Goal: Transaction & Acquisition: Book appointment/travel/reservation

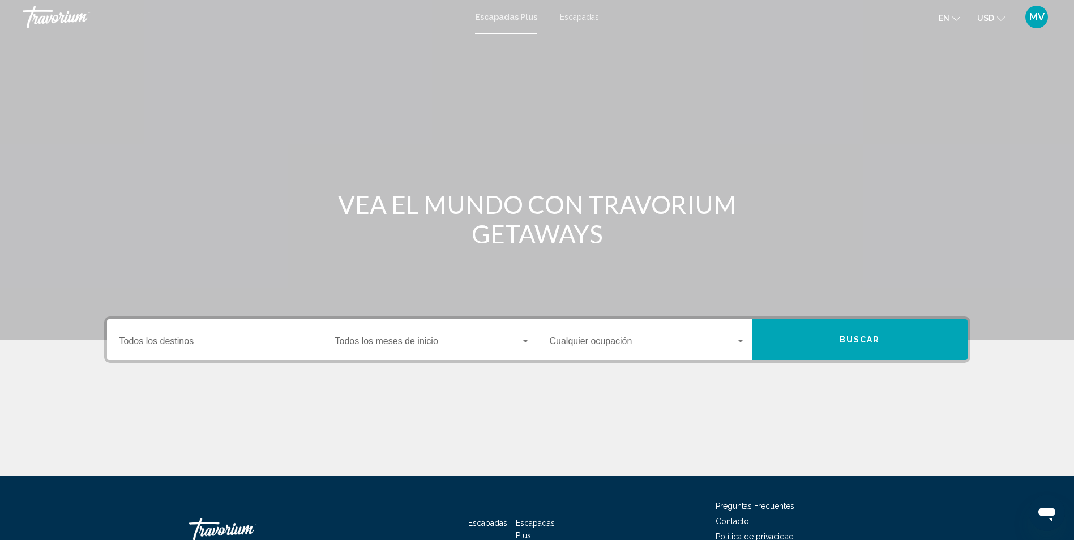
click at [581, 20] on span "Escapadas" at bounding box center [579, 16] width 39 height 9
click at [202, 338] on div "Destination Todos los destinos" at bounding box center [218, 340] width 196 height 36
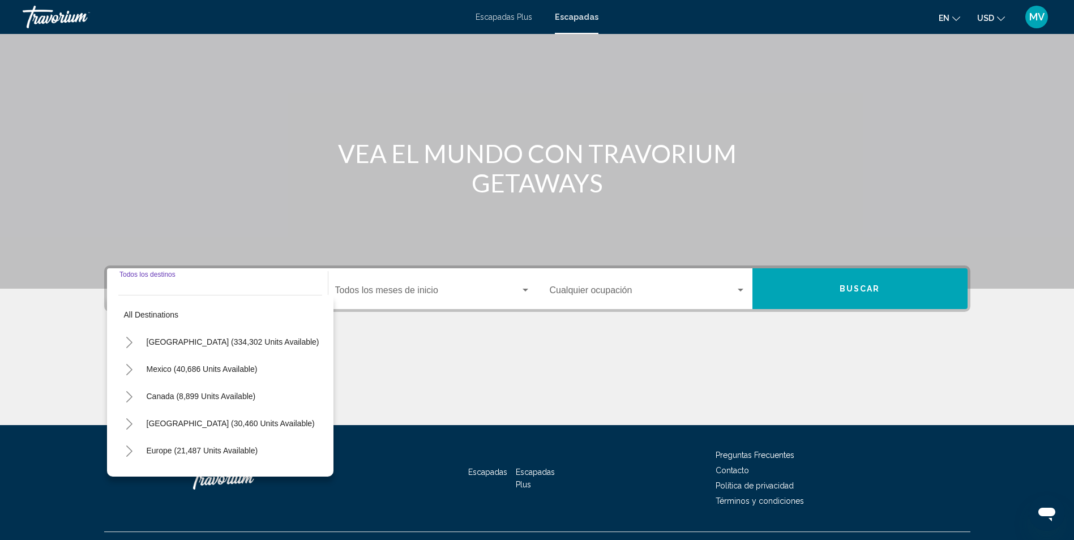
scroll to position [75, 0]
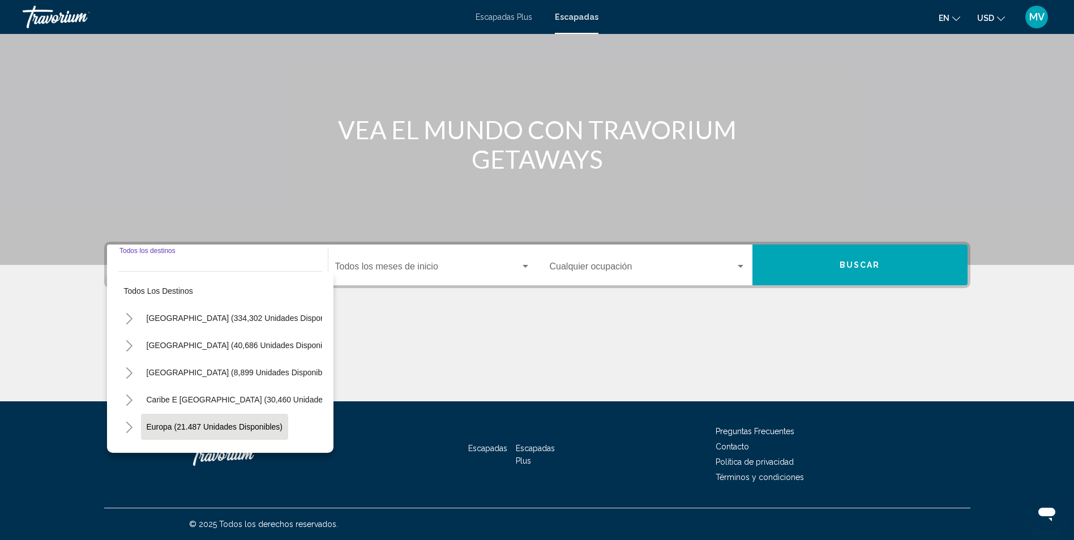
click at [152, 419] on button "Europa (21.487 unidades disponibles)" at bounding box center [214, 427] width 147 height 26
type input "**********"
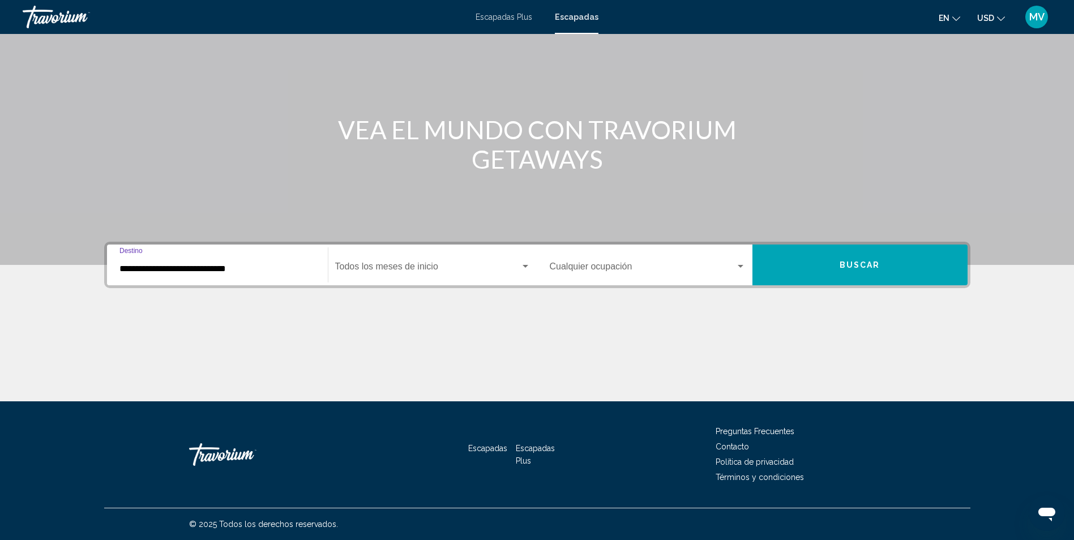
click at [363, 276] on div "Start Month Todos los meses de inicio" at bounding box center [432, 266] width 195 height 36
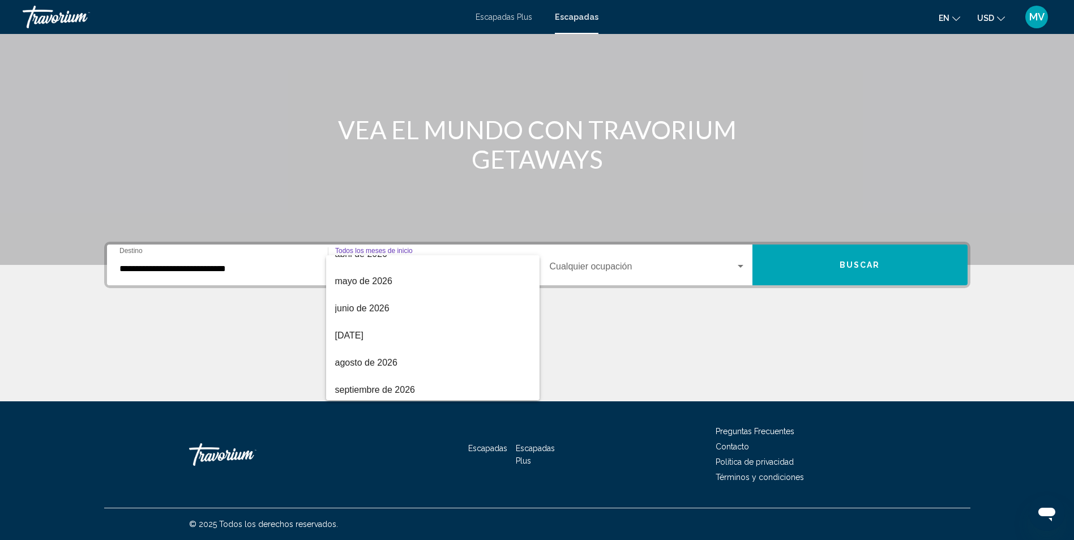
scroll to position [236, 0]
click at [417, 349] on span "agosto de 2026" at bounding box center [432, 359] width 195 height 27
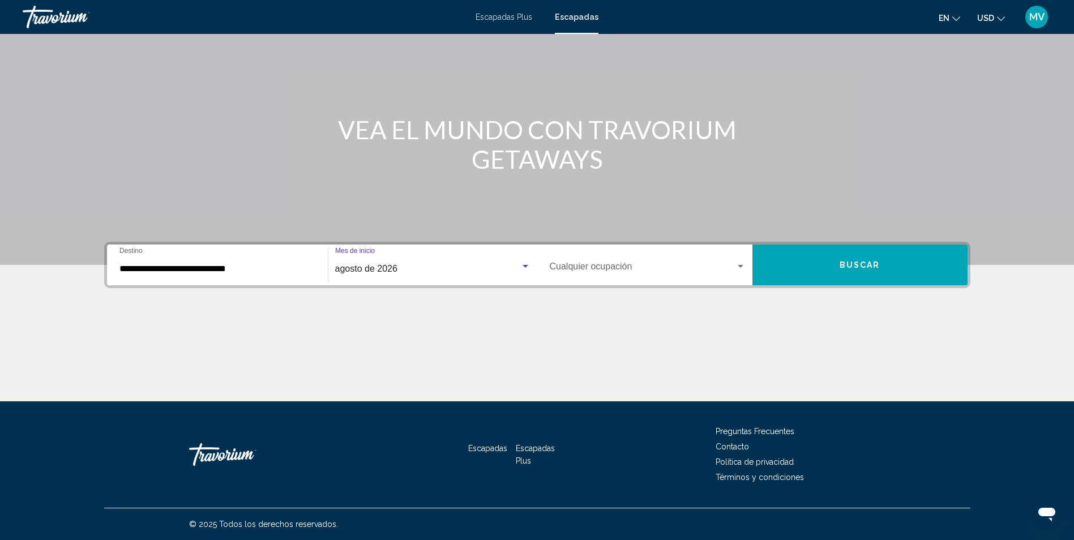
click at [640, 262] on div "Occupancy Cualquier ocupación" at bounding box center [648, 266] width 196 height 36
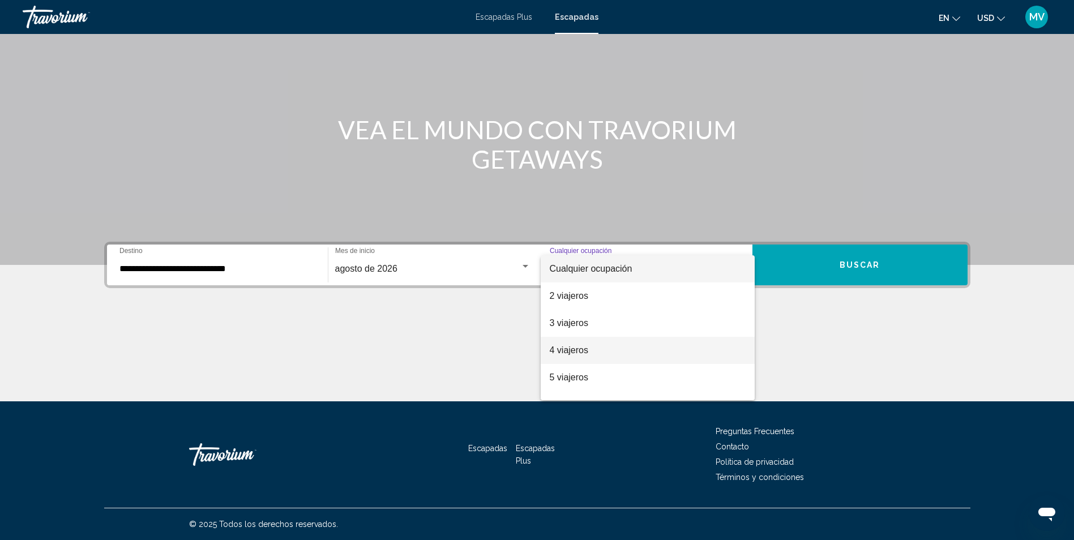
click at [625, 347] on span "4 viajeros" at bounding box center [648, 350] width 196 height 27
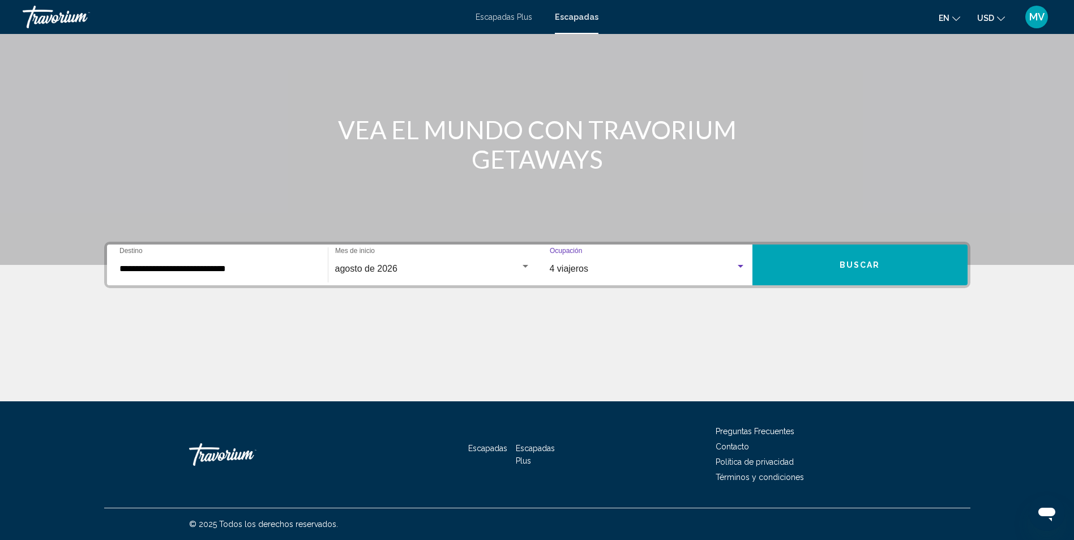
click at [790, 266] on button "Buscar" at bounding box center [860, 265] width 215 height 41
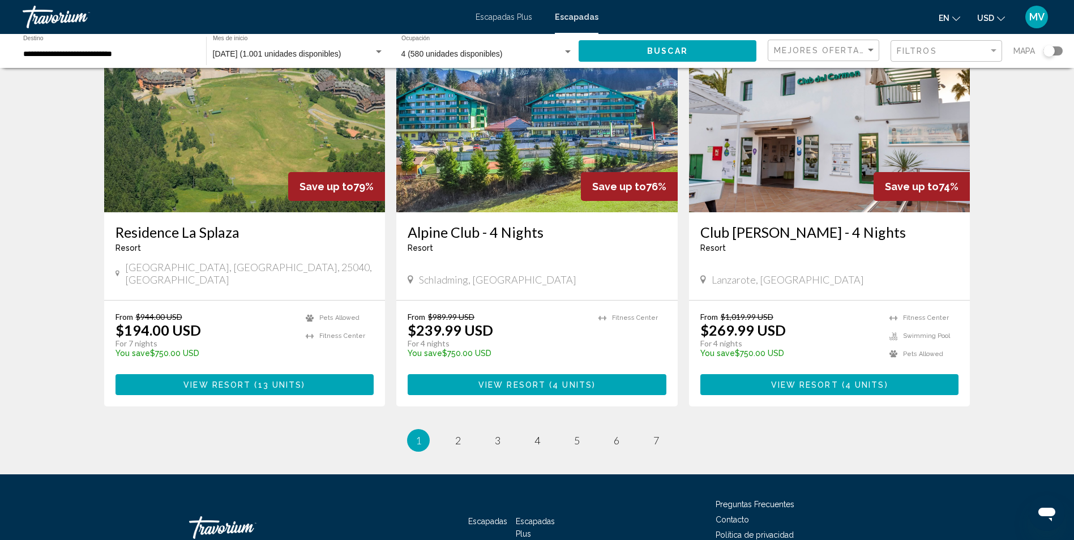
scroll to position [1323, 0]
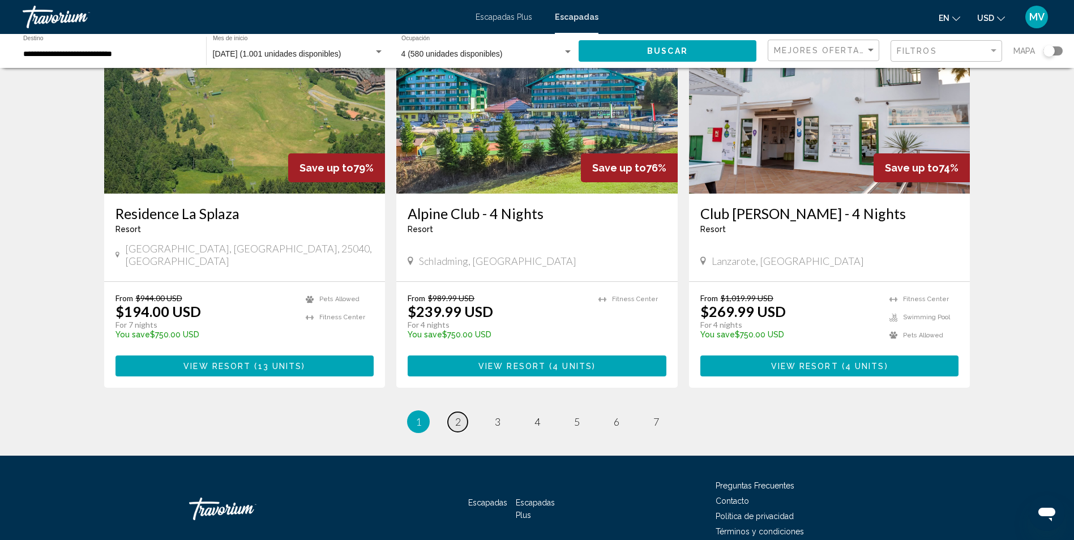
click at [458, 416] on span "2" at bounding box center [458, 422] width 6 height 12
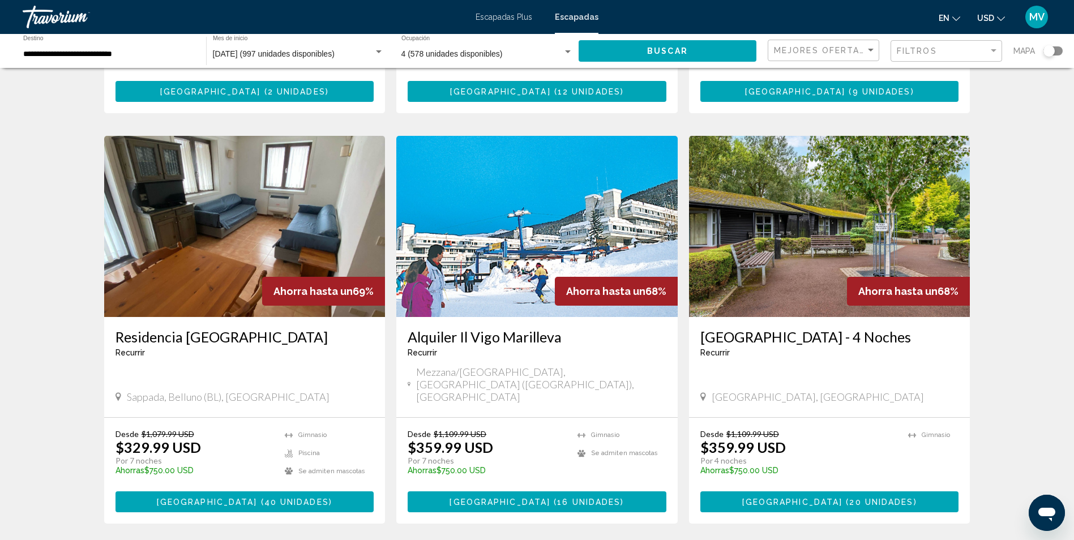
scroll to position [1227, 0]
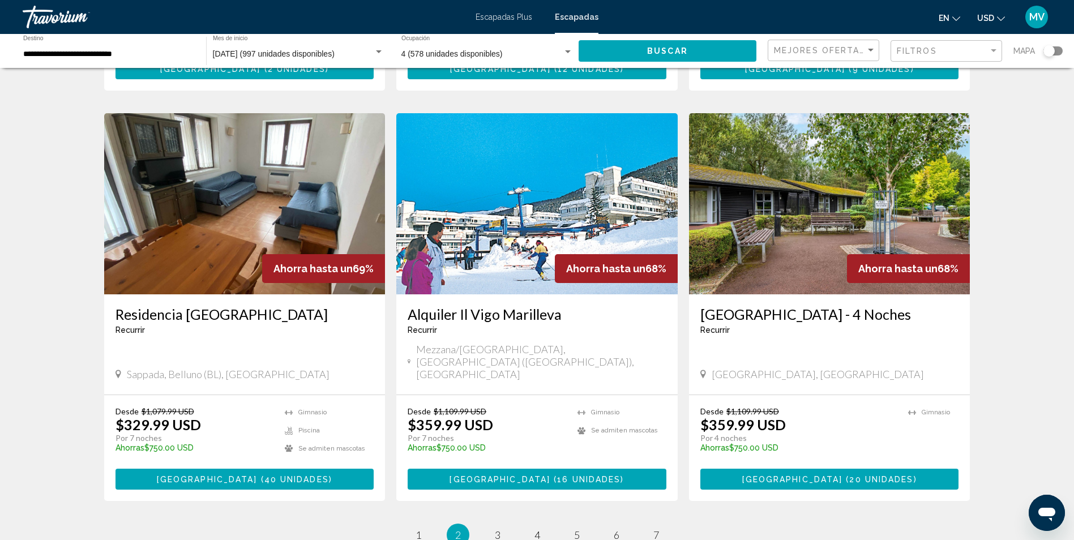
click at [285, 475] on span "40 unidades" at bounding box center [297, 479] width 65 height 9
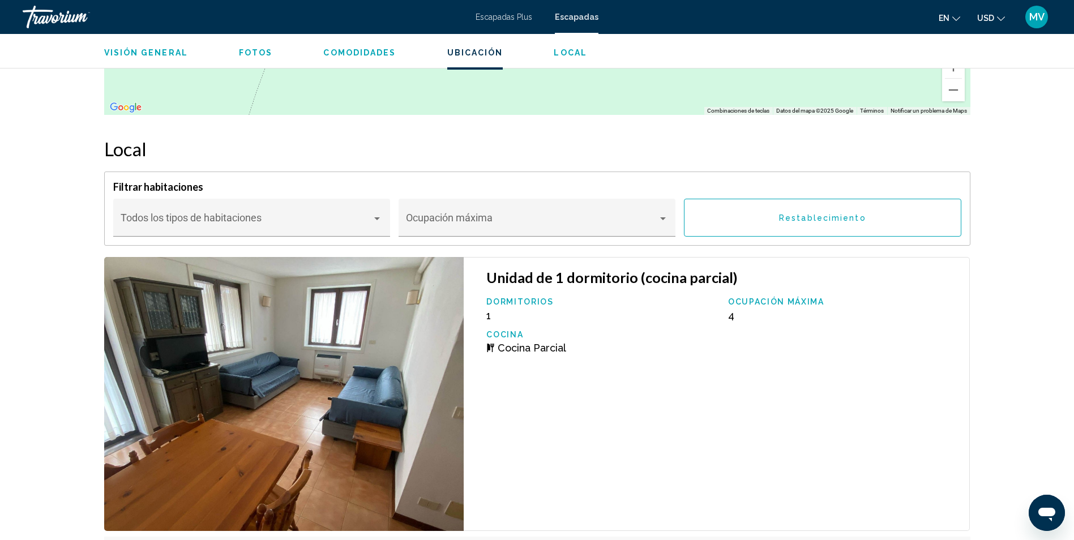
scroll to position [1956, 0]
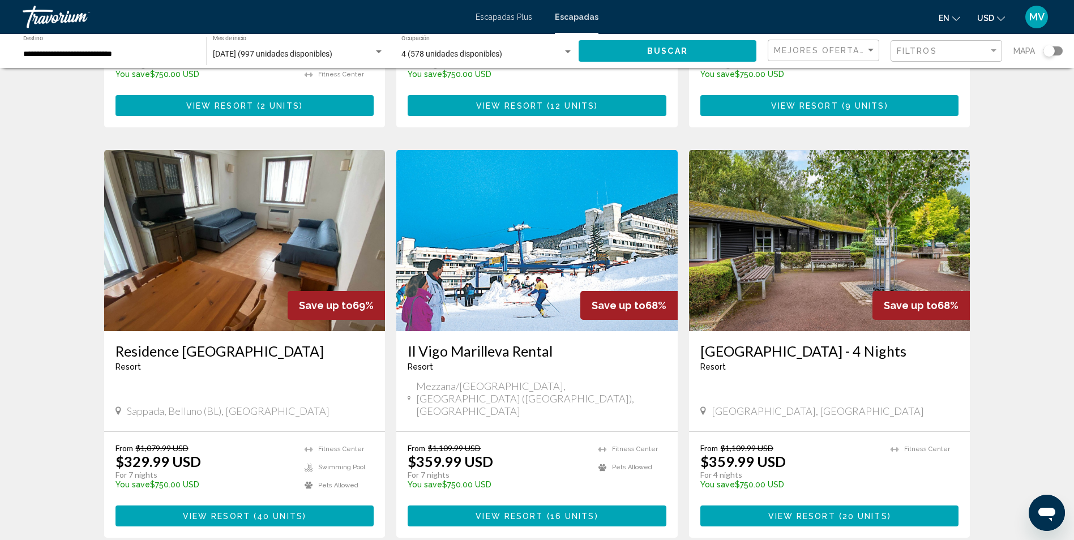
scroll to position [1204, 0]
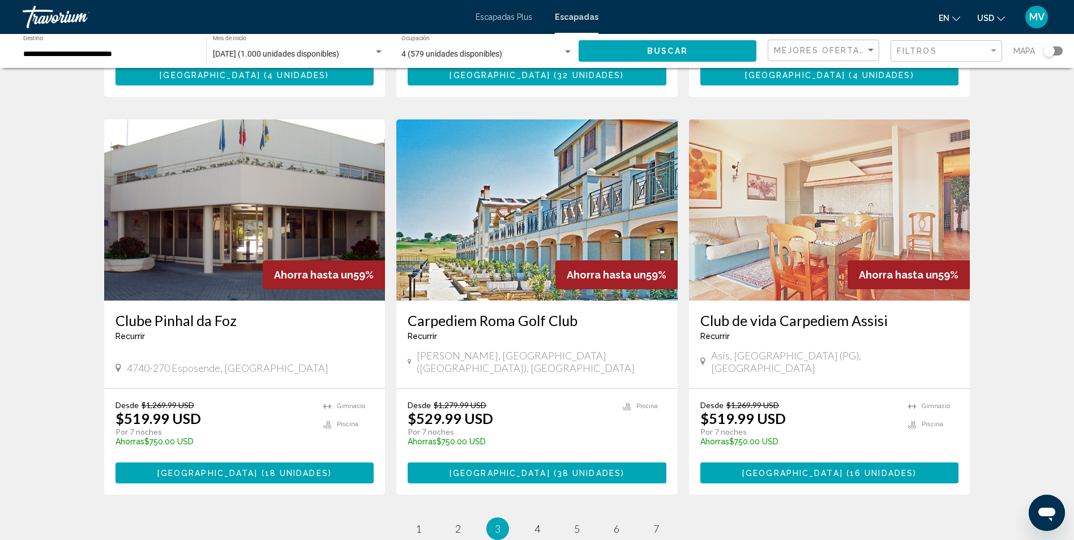
scroll to position [1235, 0]
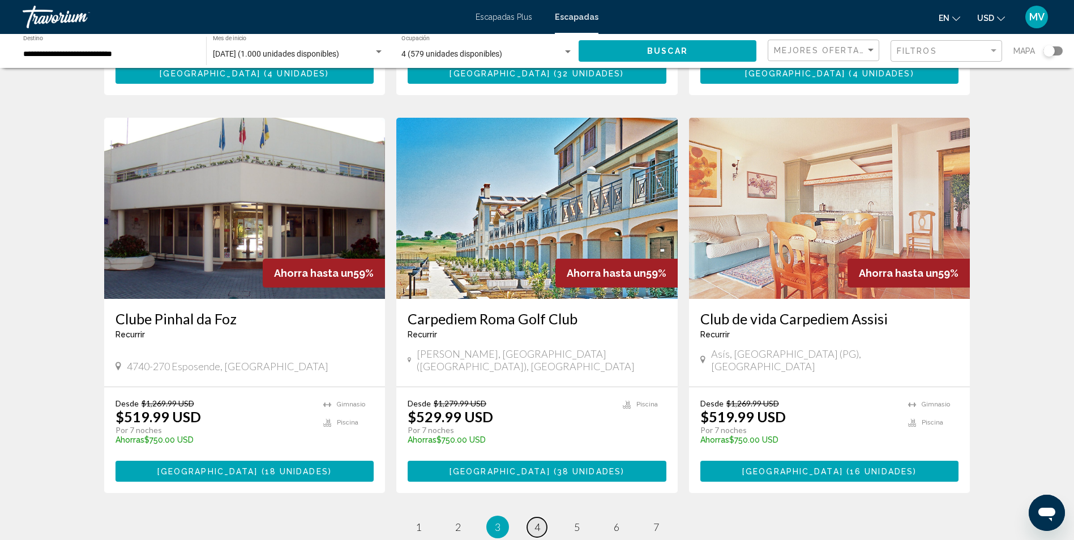
click at [536, 521] on span "4" at bounding box center [538, 527] width 6 height 12
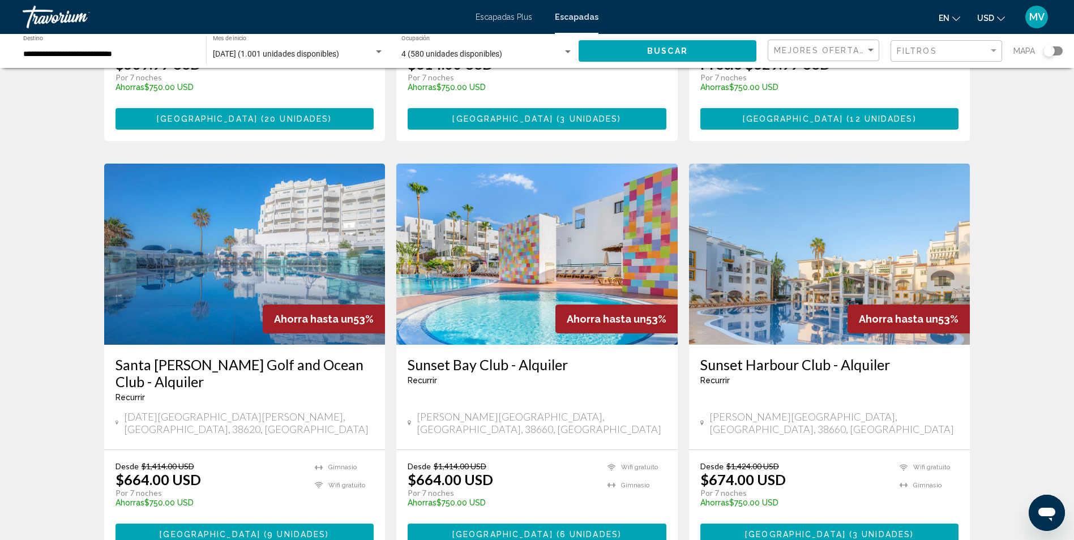
scroll to position [771, 0]
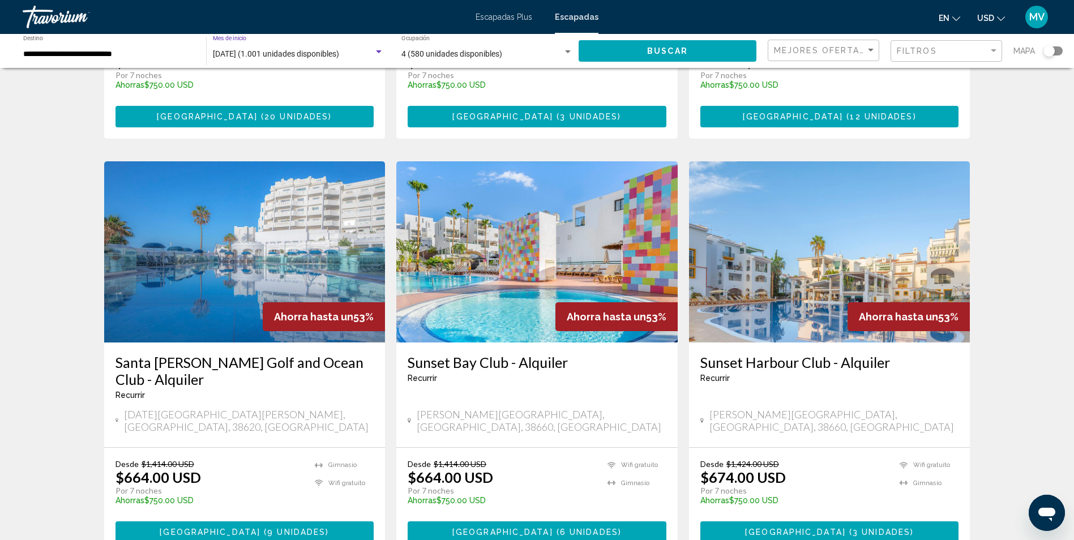
click at [247, 51] on span "[DATE] (1.001 unidades disponibles)" at bounding box center [276, 53] width 126 height 9
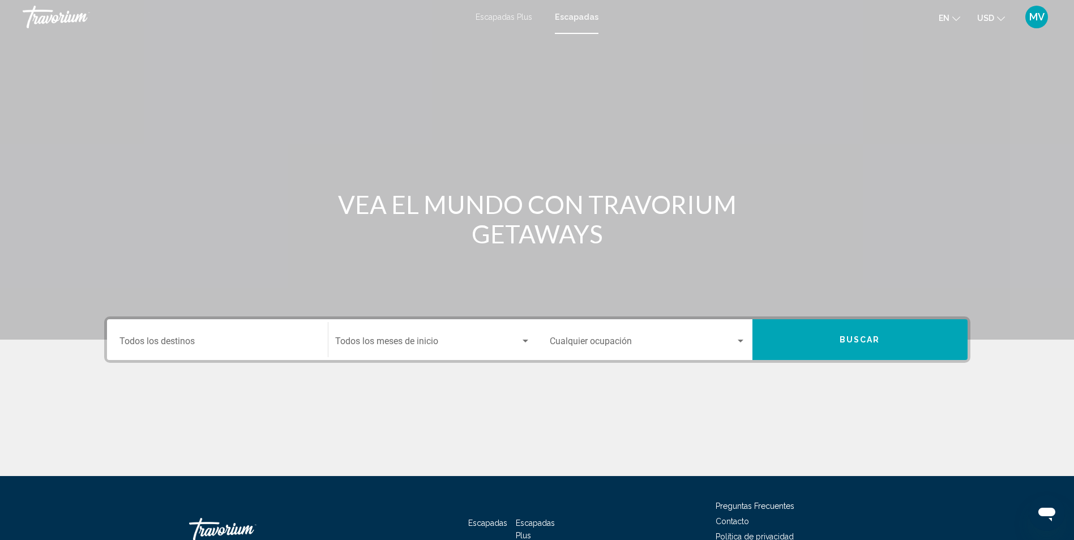
click at [255, 356] on div "Destination Todos los destinos" at bounding box center [218, 340] width 196 height 36
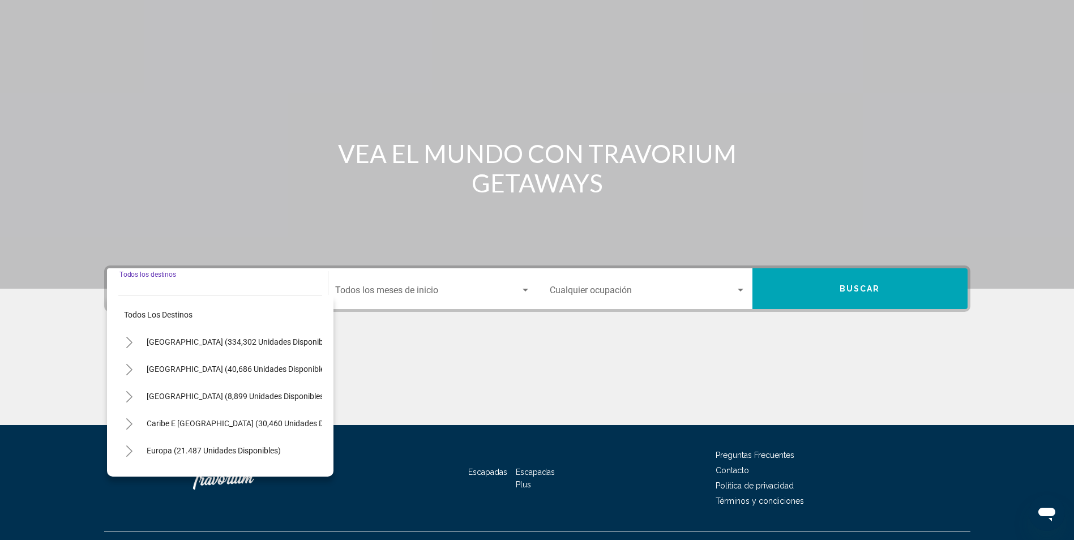
scroll to position [75, 0]
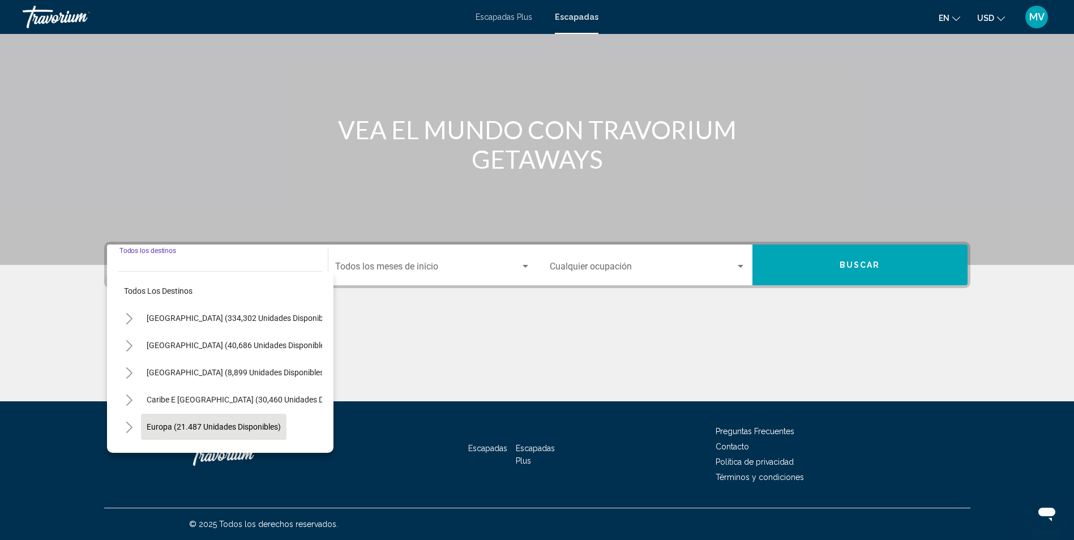
click at [232, 424] on span "Europa (21.487 unidades disponibles)" at bounding box center [214, 427] width 134 height 9
type input "**********"
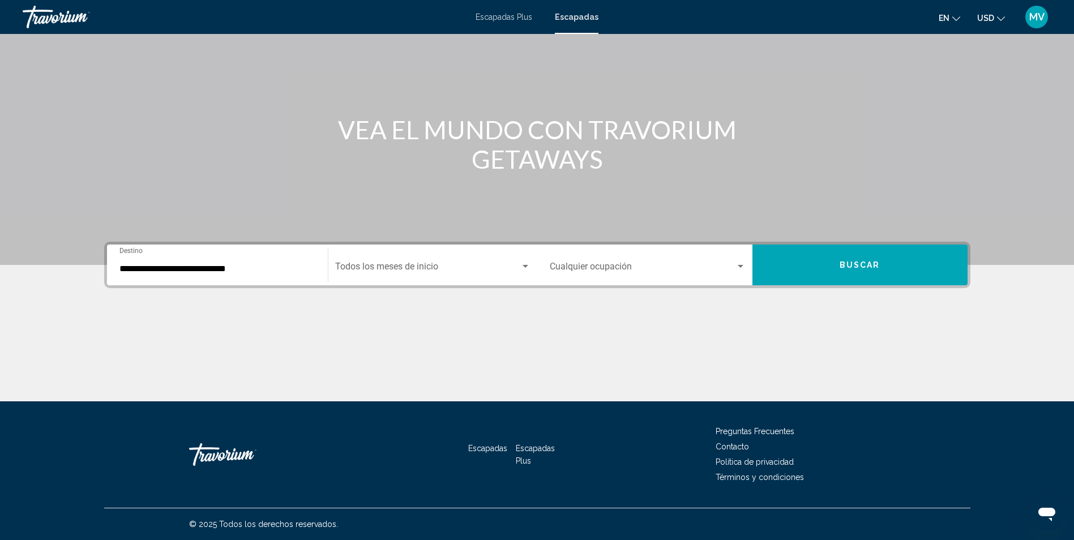
click at [388, 248] on div "Start Month Todos los meses de inicio" at bounding box center [432, 266] width 195 height 36
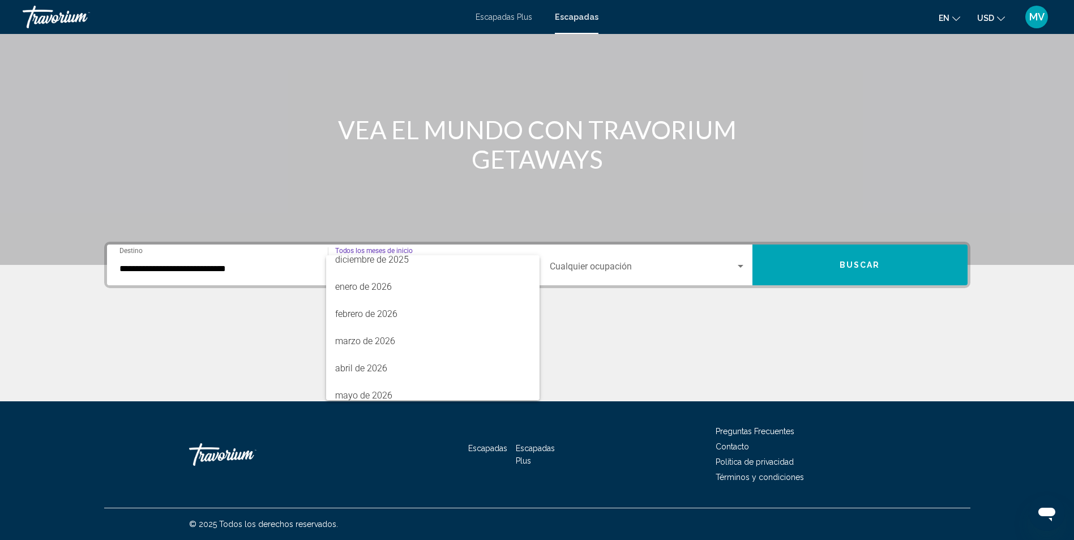
scroll to position [121, 0]
click at [399, 320] on span "febrero de 2026" at bounding box center [432, 310] width 195 height 27
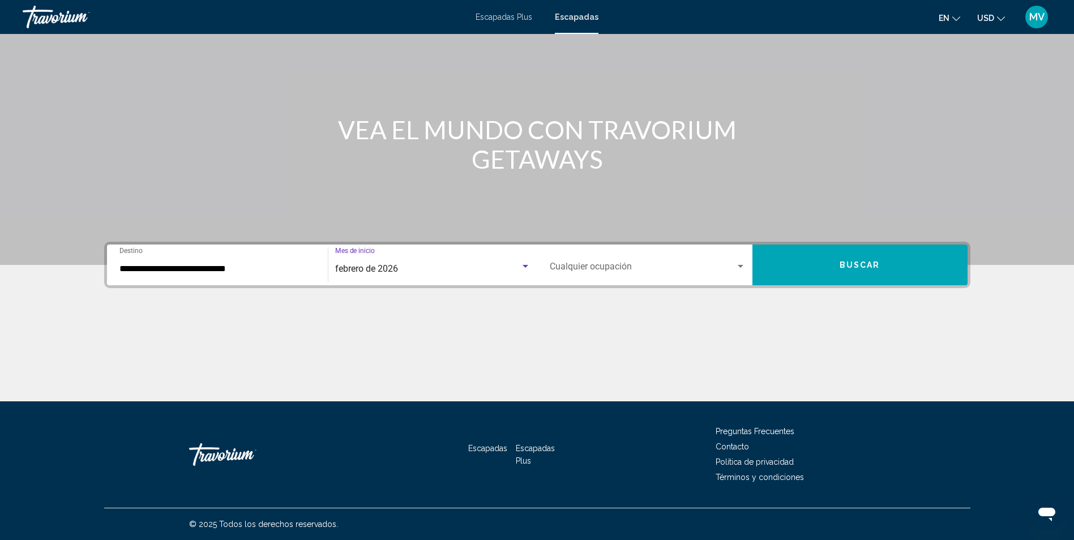
click at [595, 251] on div "Occupancy Cualquier ocupación" at bounding box center [648, 266] width 196 height 36
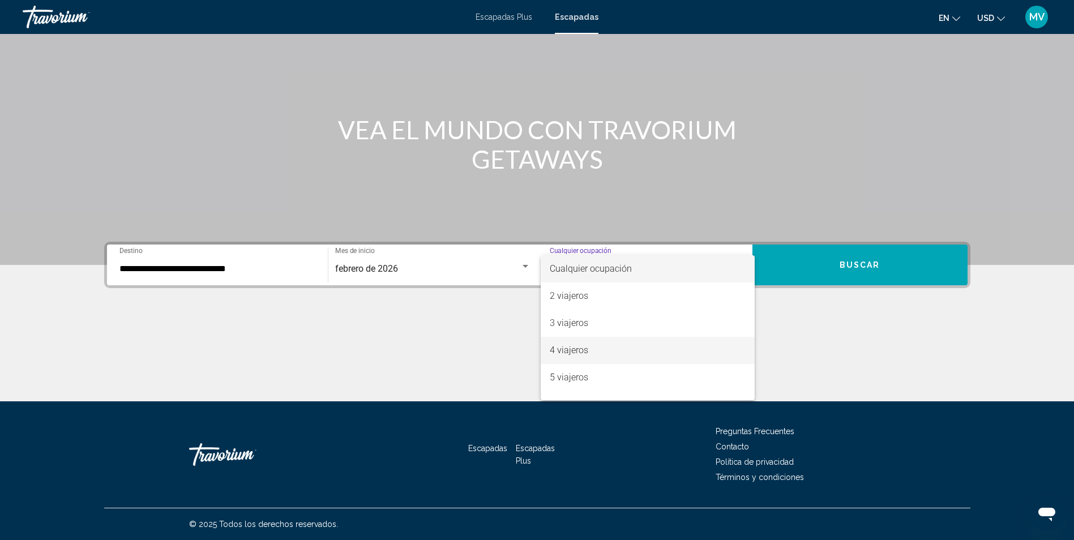
click at [611, 341] on span "4 viajeros" at bounding box center [648, 350] width 196 height 27
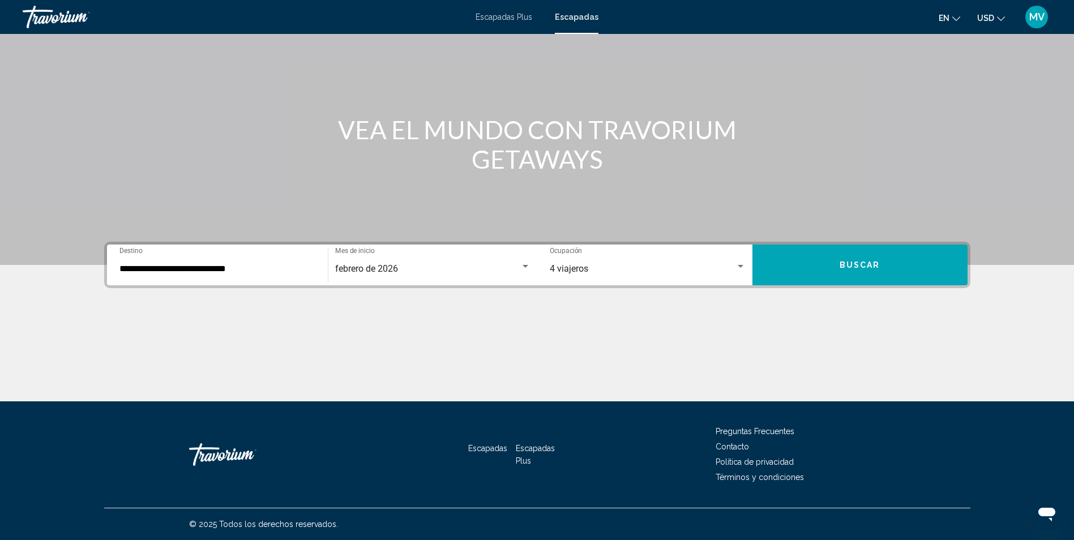
click at [611, 341] on div "Contenido principal" at bounding box center [537, 359] width 867 height 85
click at [841, 265] on span "Buscar" at bounding box center [860, 265] width 41 height 9
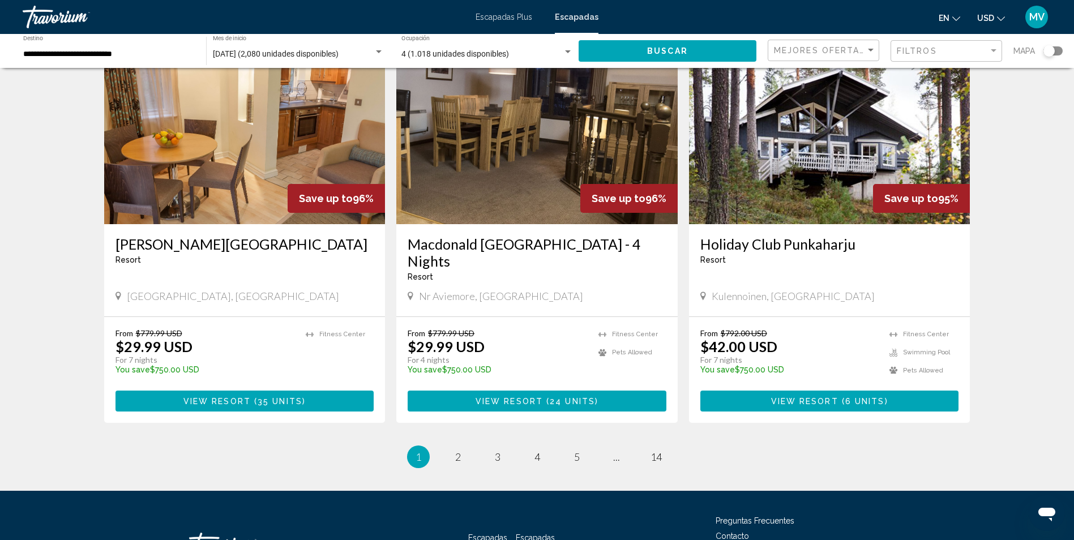
scroll to position [1272, 0]
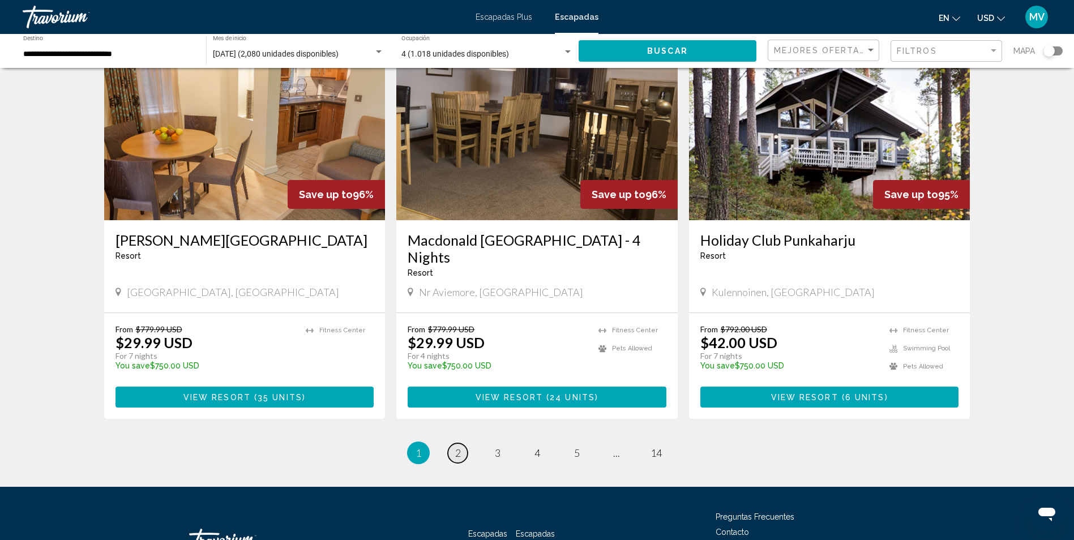
click at [455, 447] on span "2" at bounding box center [458, 453] width 6 height 12
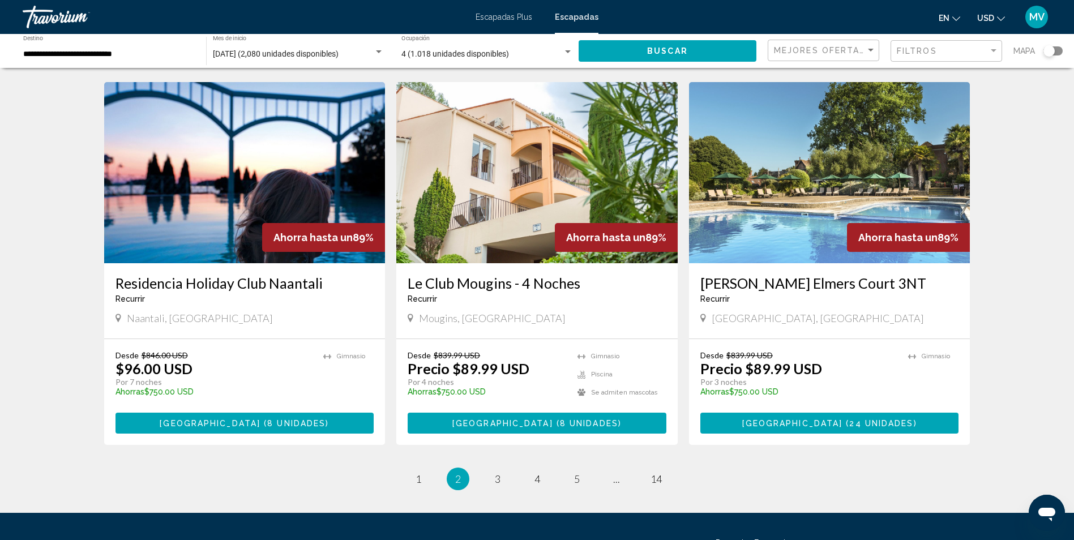
scroll to position [1268, 0]
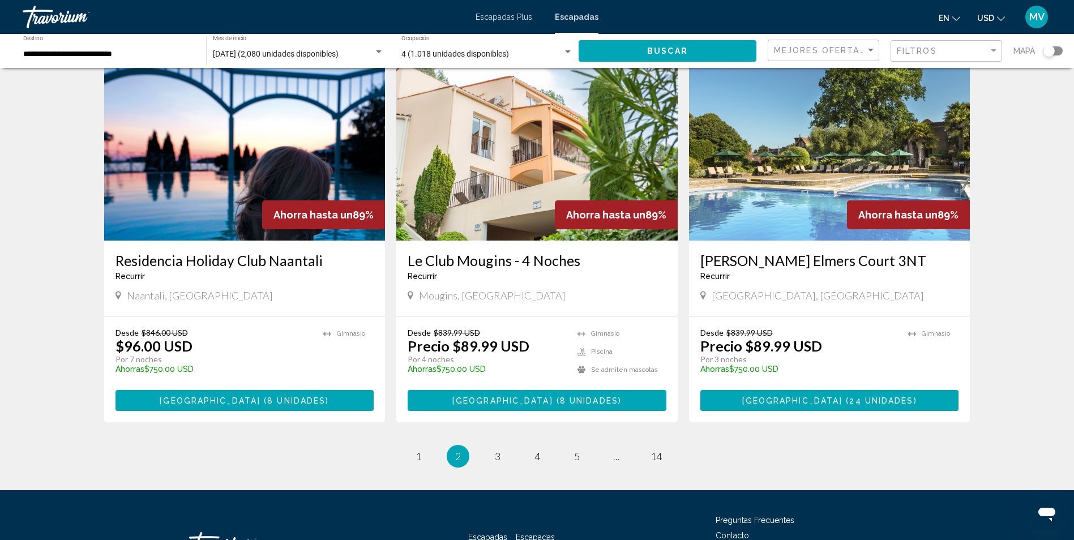
click at [522, 396] on span "[GEOGRAPHIC_DATA]" at bounding box center [503, 400] width 101 height 9
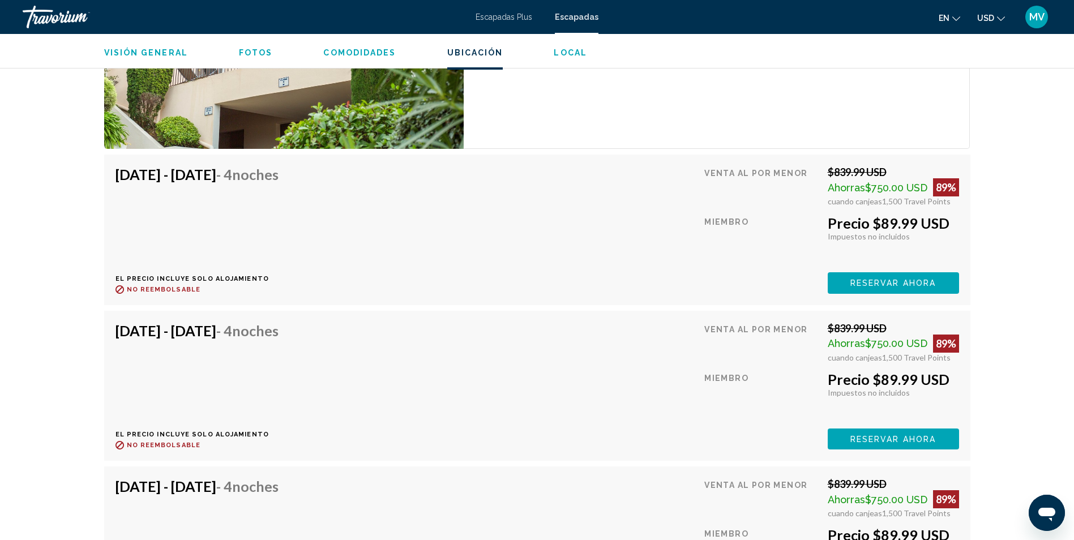
scroll to position [2177, 0]
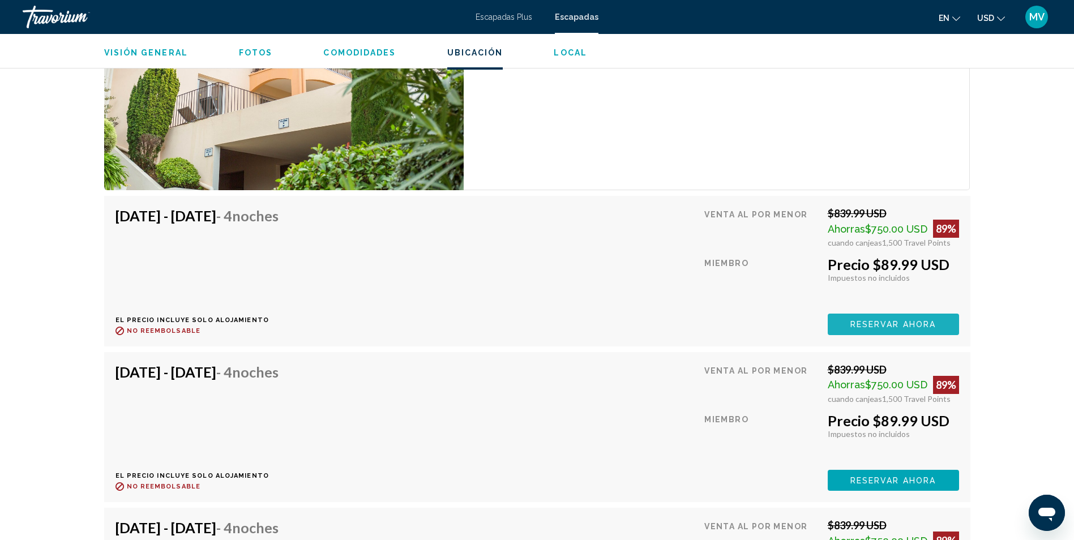
click at [886, 314] on button "Reservar ahora" at bounding box center [893, 324] width 131 height 21
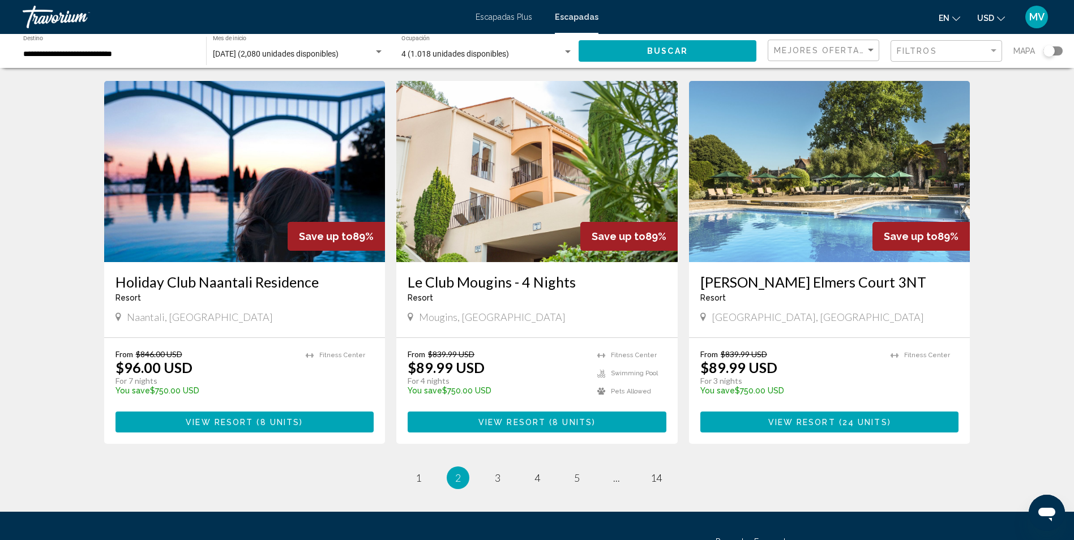
scroll to position [1219, 0]
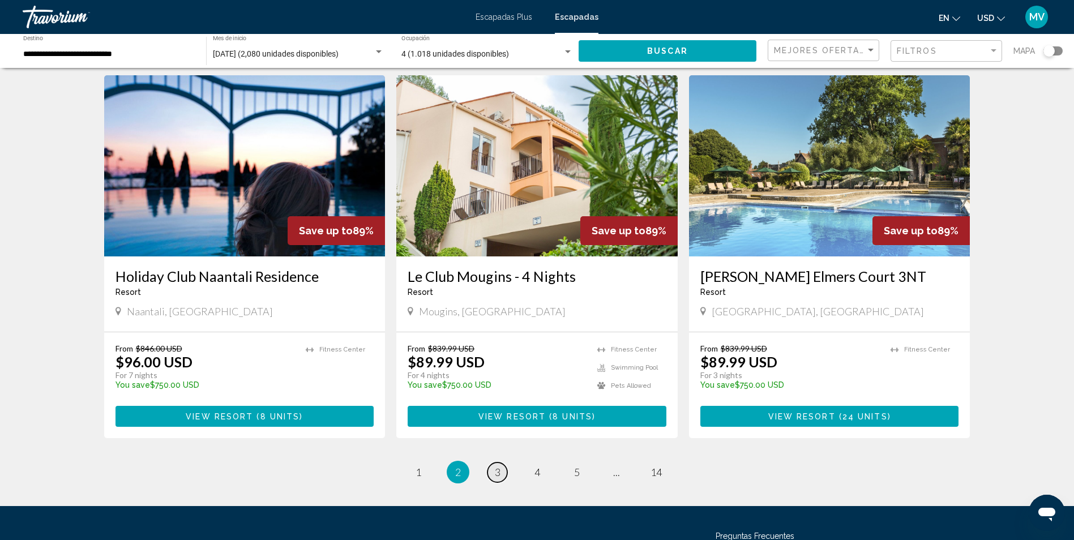
click at [503, 463] on link "page 3" at bounding box center [498, 473] width 20 height 20
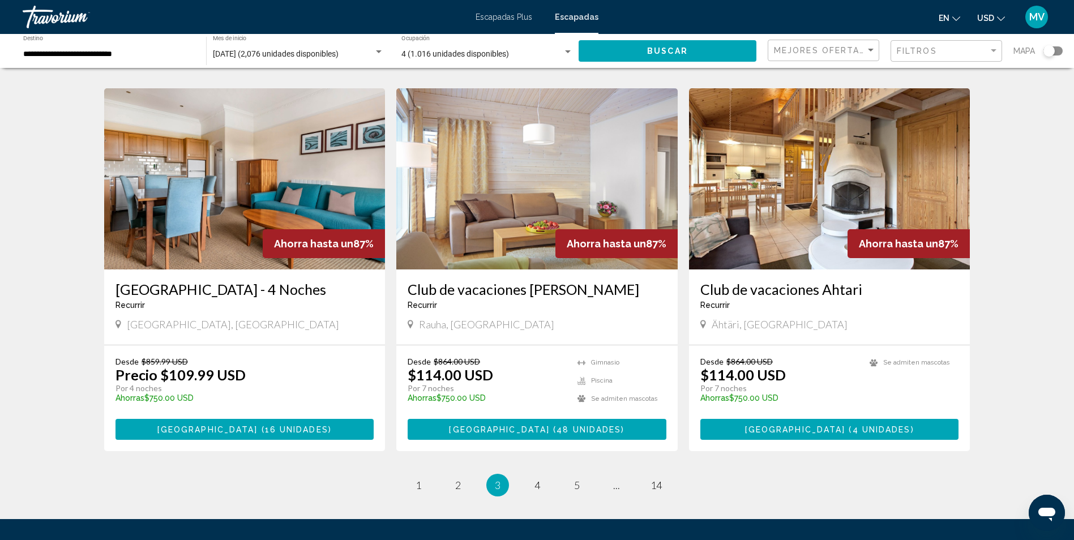
scroll to position [1241, 0]
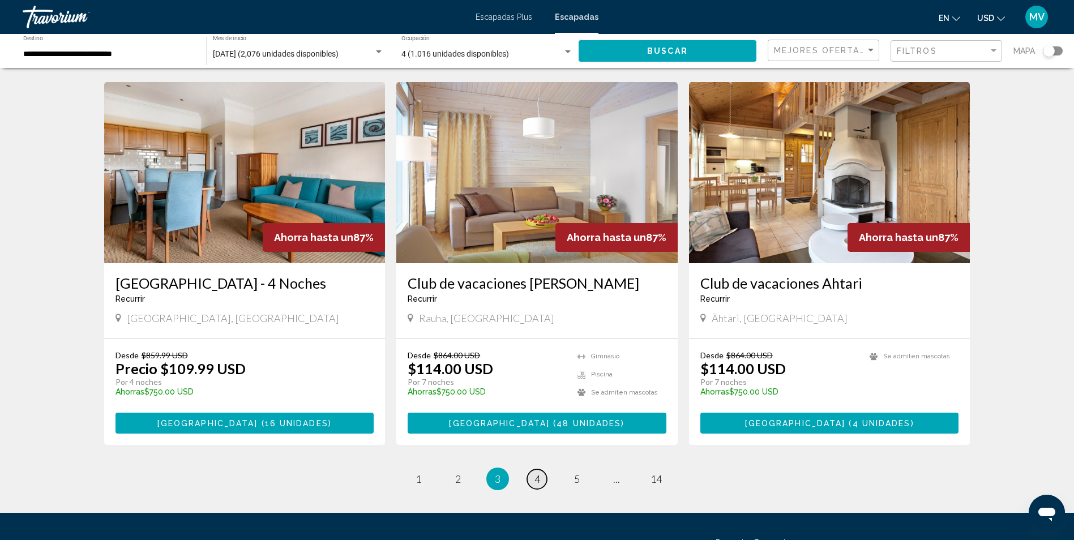
click at [540, 473] on span "4" at bounding box center [538, 479] width 6 height 12
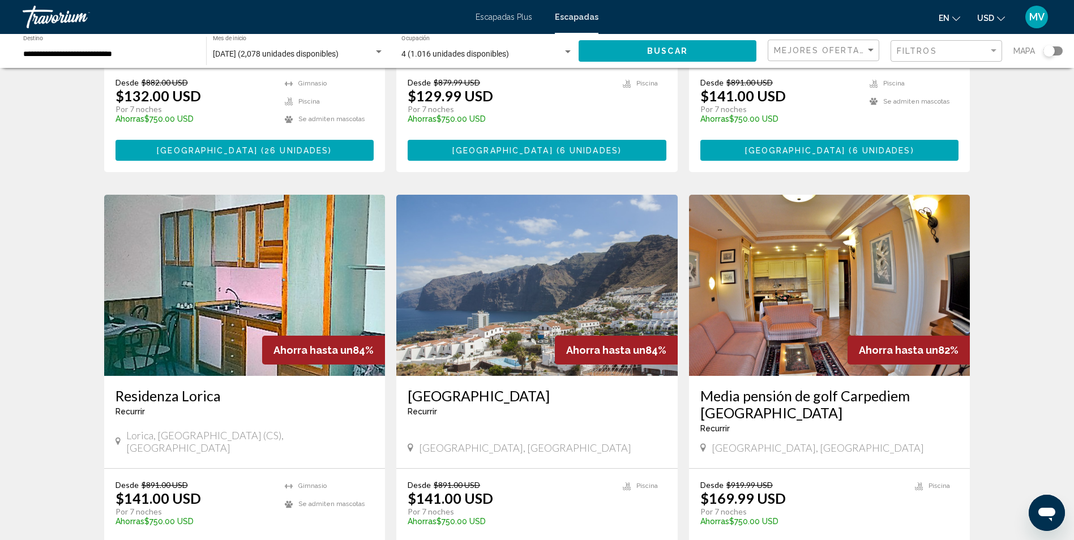
scroll to position [1114, 0]
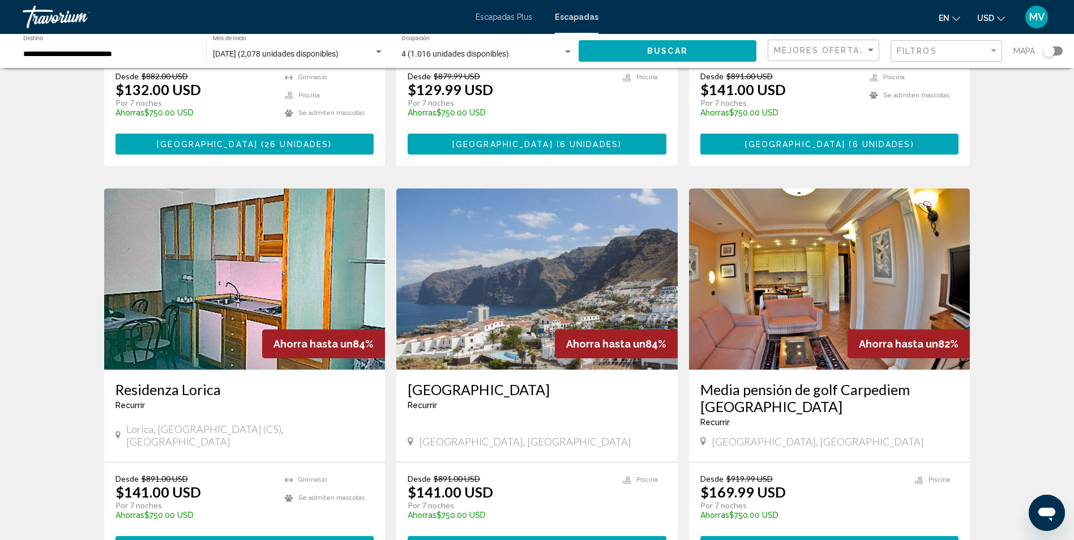
click at [862, 254] on img "Contenido principal" at bounding box center [830, 279] width 282 height 181
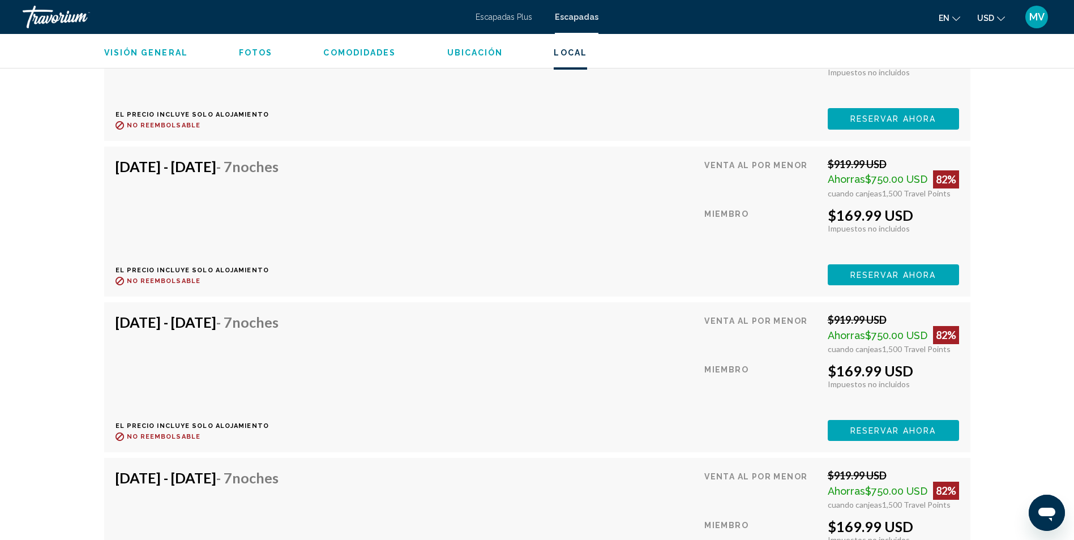
scroll to position [2355, 0]
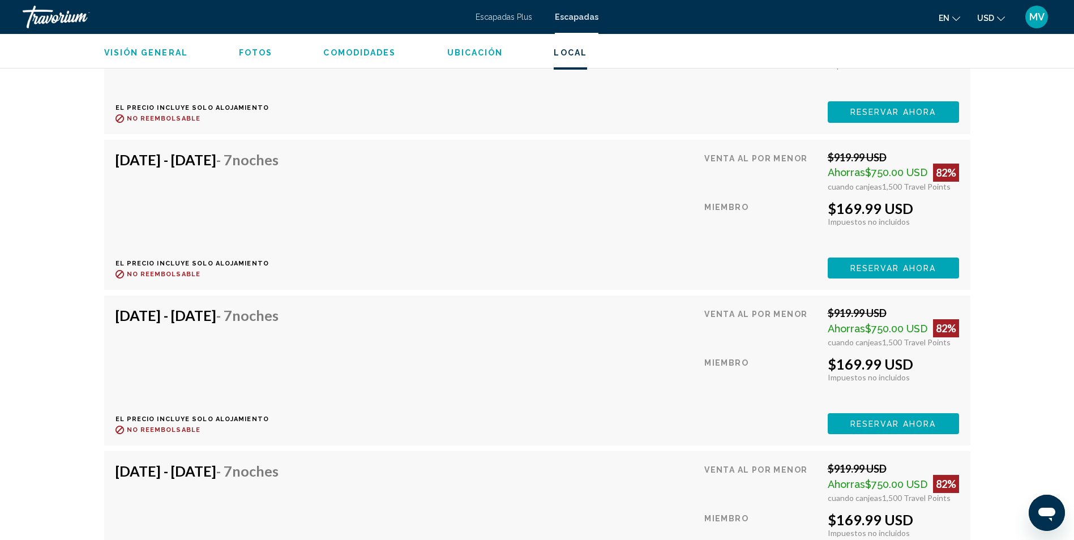
click at [861, 117] on span "Reservar ahora" at bounding box center [894, 112] width 86 height 9
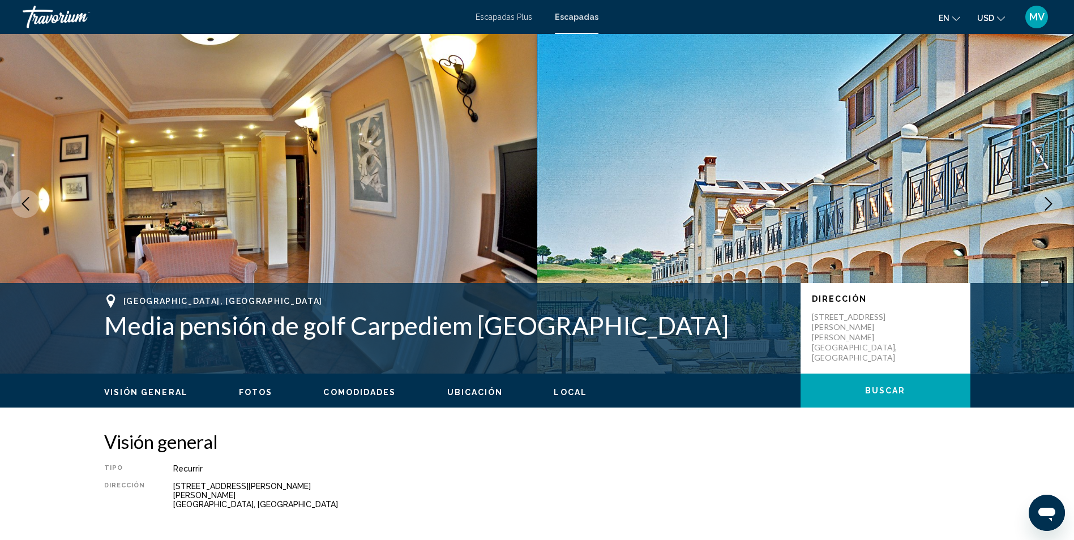
click at [356, 202] on img "Contenido principal" at bounding box center [269, 204] width 538 height 340
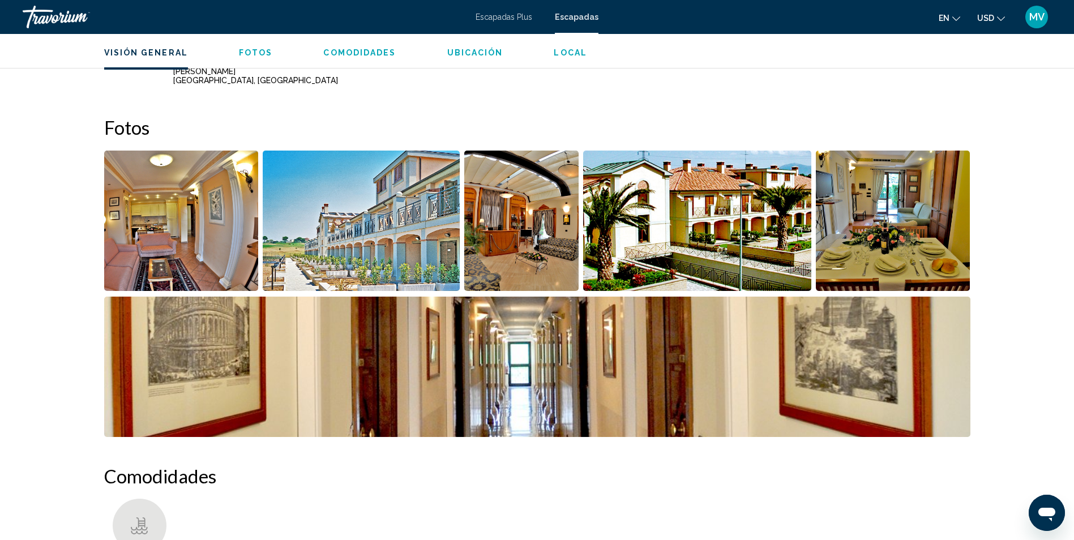
scroll to position [446, 0]
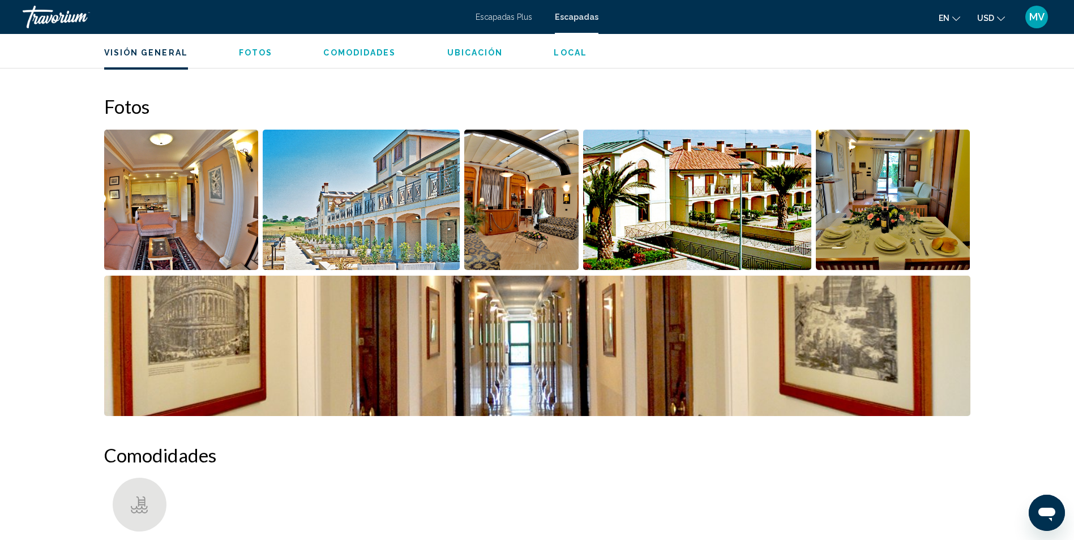
click at [391, 214] on img "Abrir control deslizante de imagen a pantalla completa" at bounding box center [361, 200] width 197 height 140
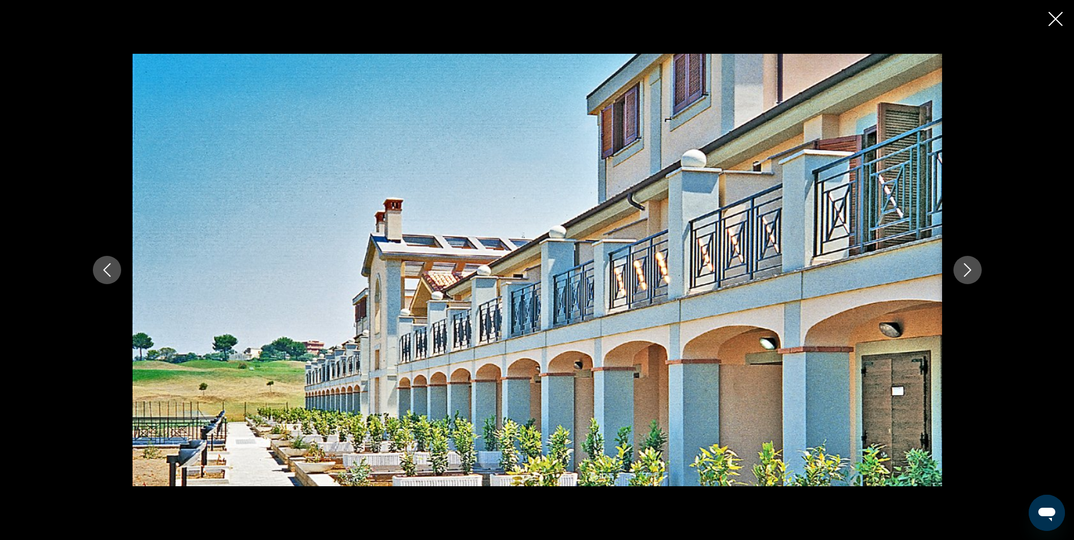
click at [970, 269] on icon "Siguiente imagen" at bounding box center [967, 270] width 7 height 14
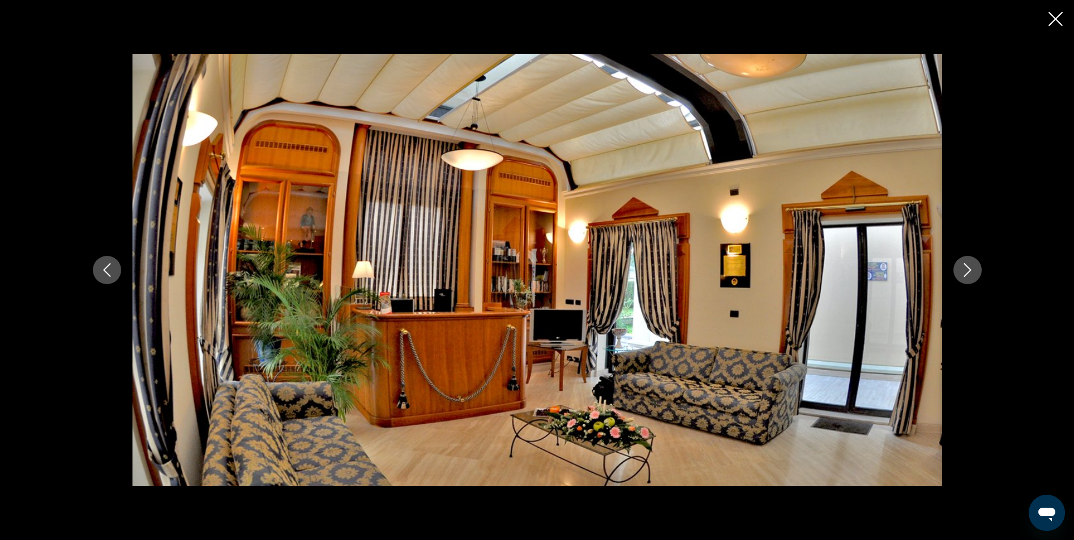
click at [970, 269] on icon "Siguiente imagen" at bounding box center [967, 270] width 7 height 14
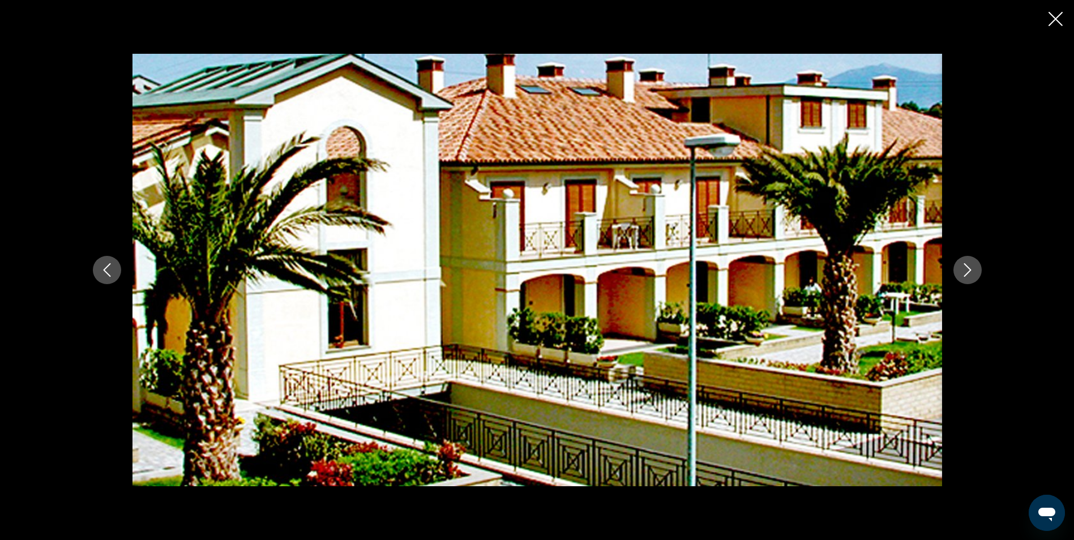
click at [970, 269] on icon "Siguiente imagen" at bounding box center [967, 270] width 7 height 14
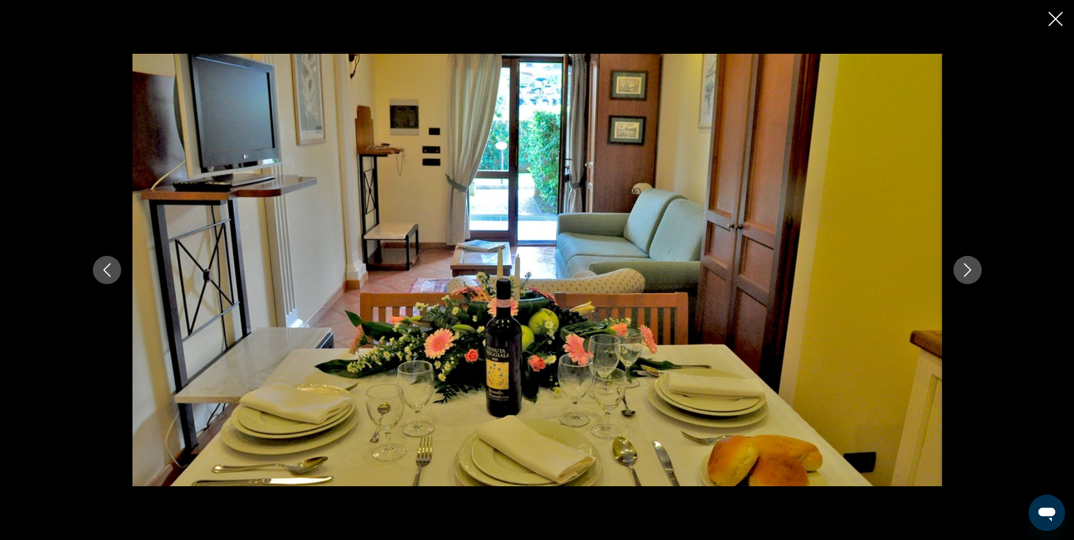
click at [970, 269] on icon "Siguiente imagen" at bounding box center [967, 270] width 7 height 14
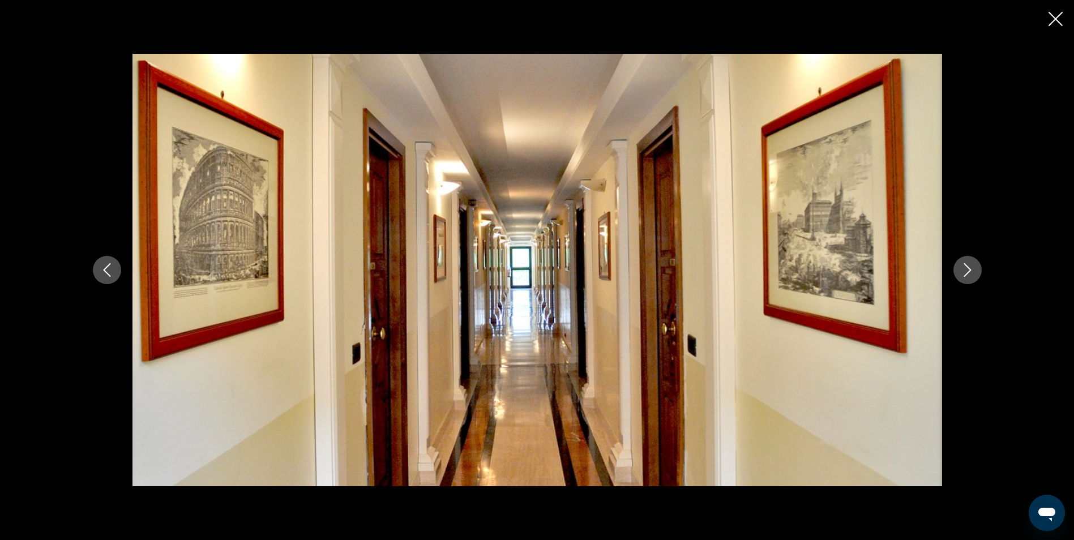
click at [970, 269] on icon "Siguiente imagen" at bounding box center [967, 270] width 7 height 14
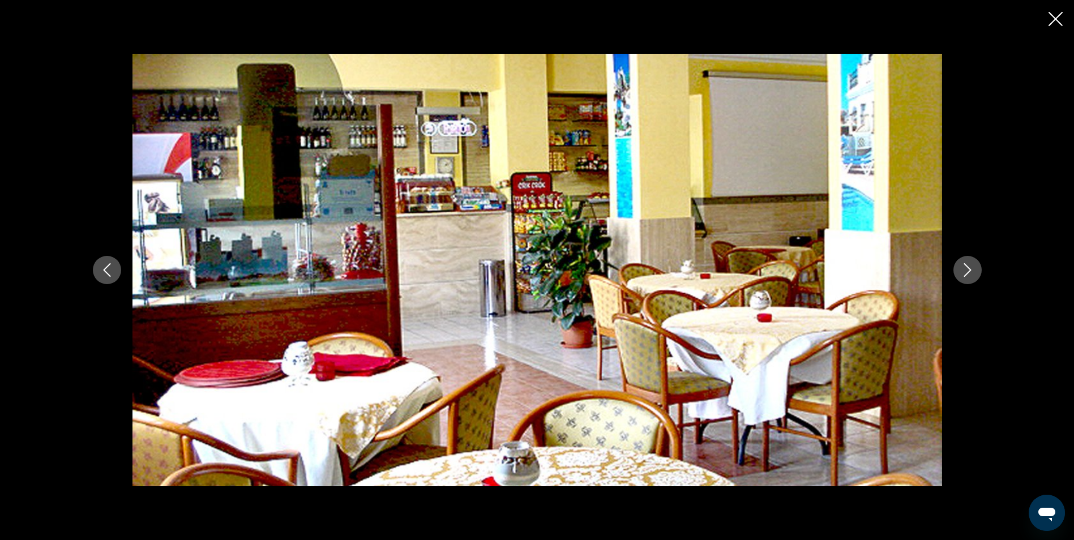
click at [970, 269] on icon "Siguiente imagen" at bounding box center [967, 270] width 7 height 14
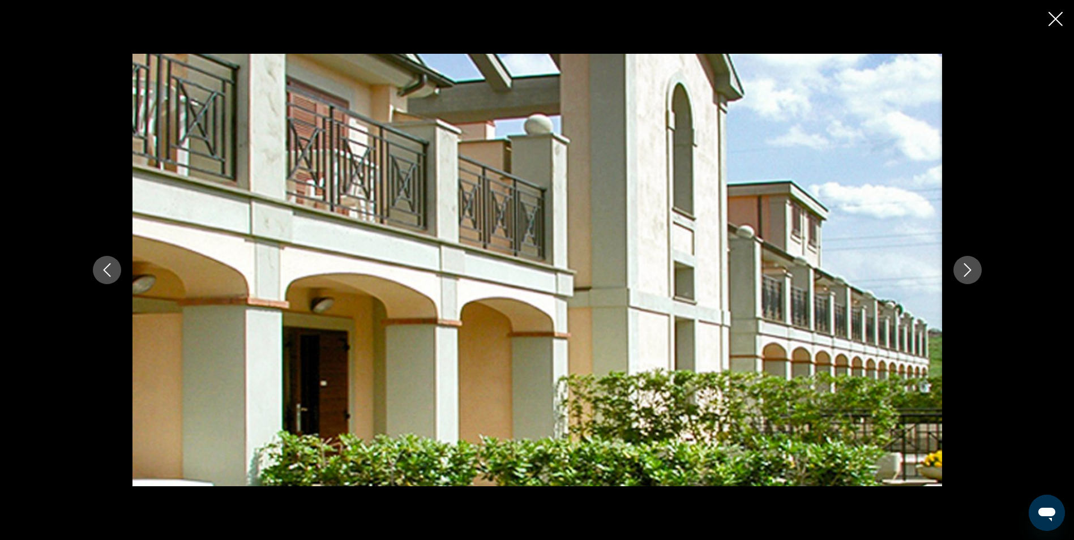
click at [970, 269] on icon "Siguiente imagen" at bounding box center [967, 270] width 7 height 14
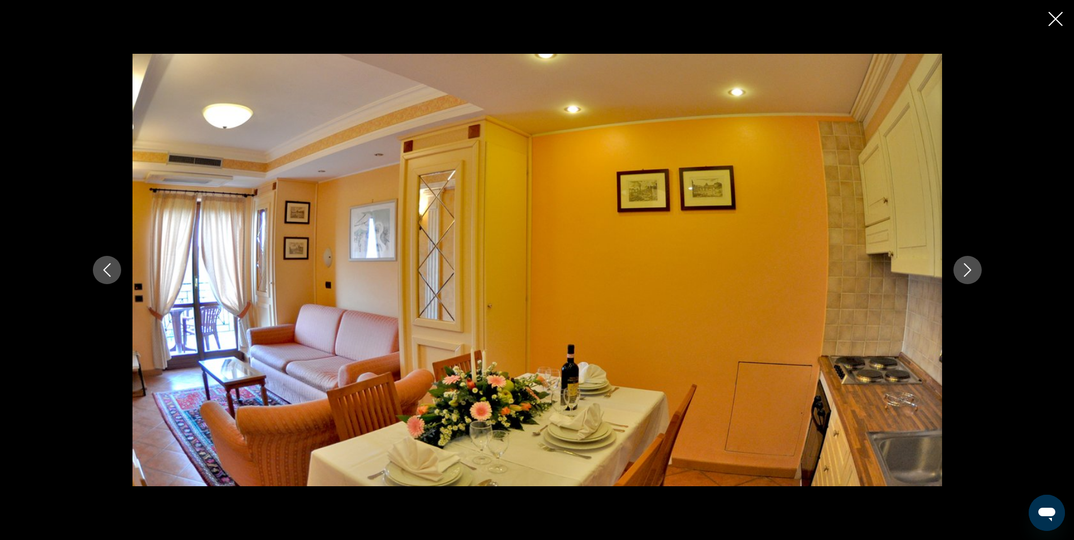
click at [970, 269] on icon "Siguiente imagen" at bounding box center [967, 270] width 7 height 14
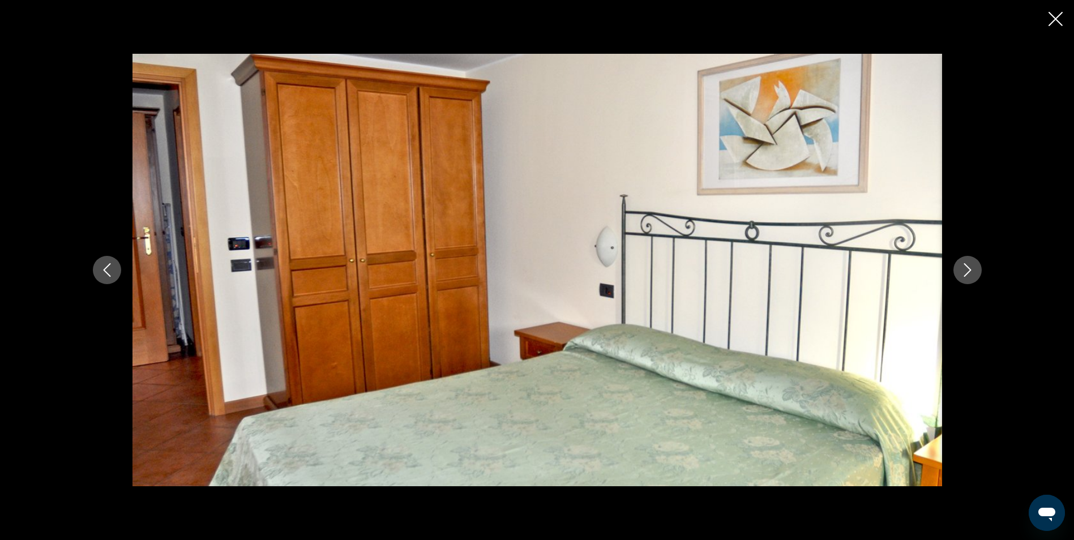
click at [970, 269] on icon "Siguiente imagen" at bounding box center [967, 270] width 7 height 14
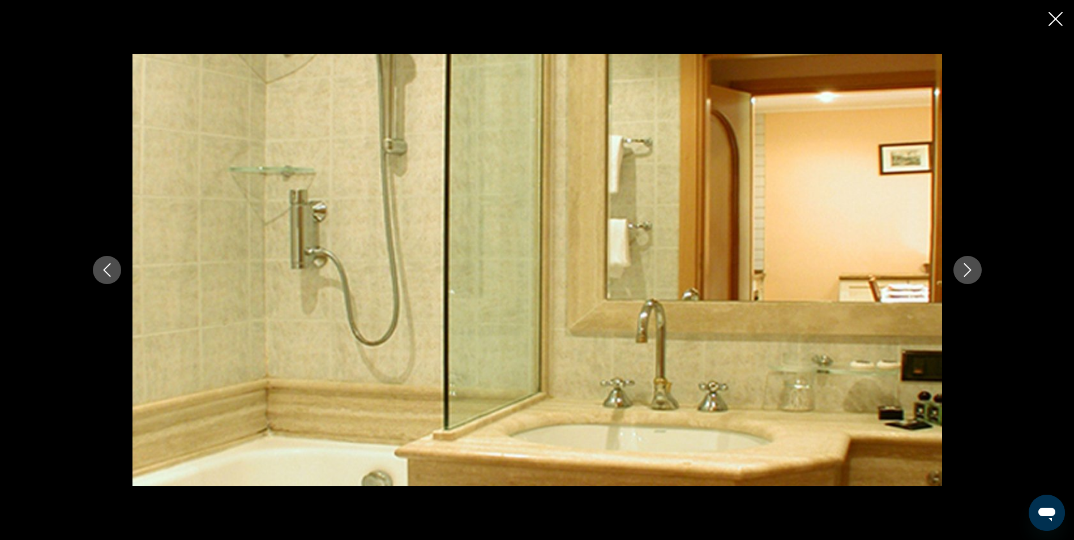
click at [970, 269] on icon "Siguiente imagen" at bounding box center [967, 270] width 7 height 14
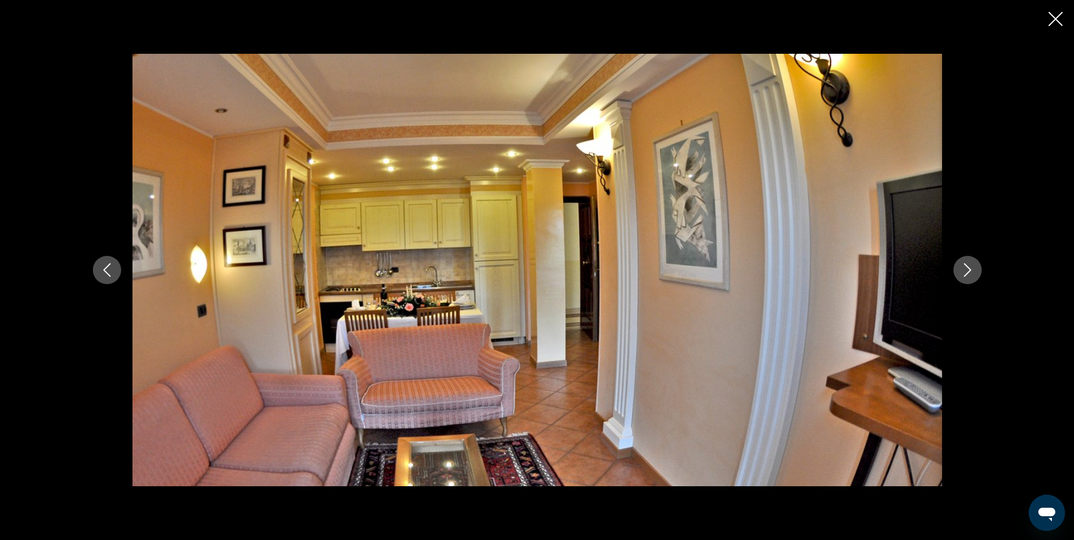
click at [1055, 17] on icon "Cerrar presentación de diapositivas" at bounding box center [1056, 19] width 14 height 14
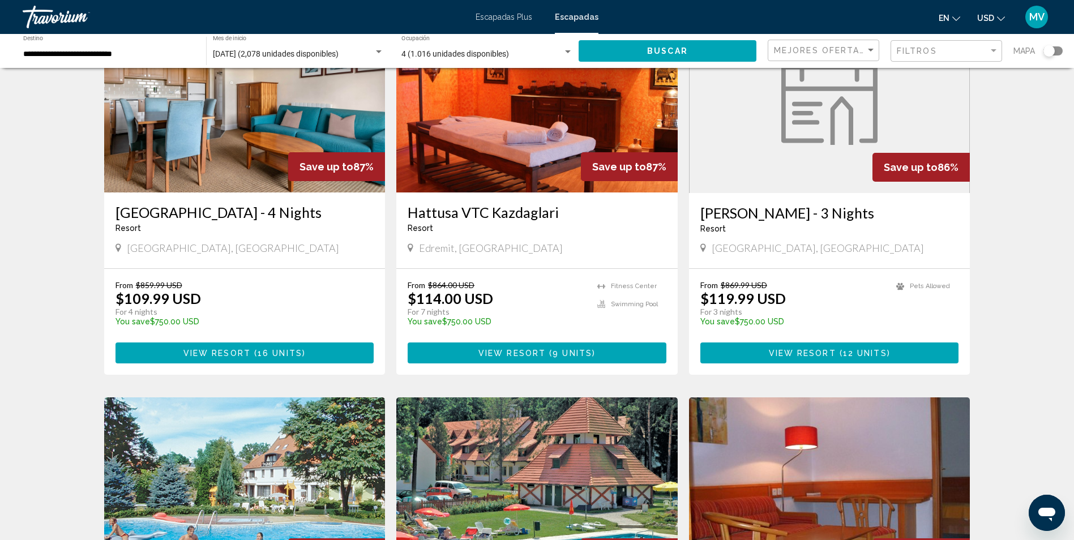
scroll to position [104, 0]
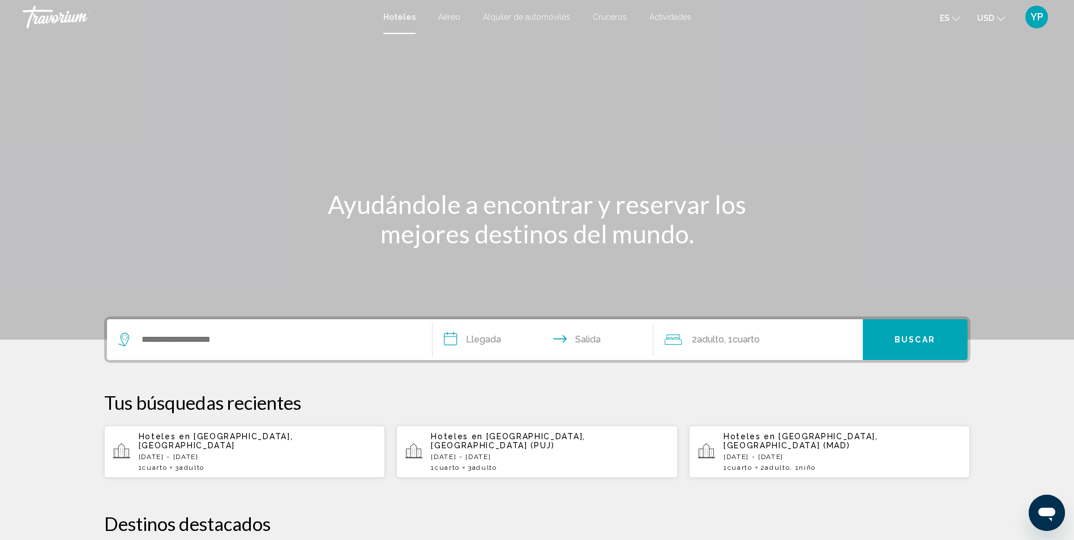
click at [449, 15] on span "Aéreo" at bounding box center [449, 16] width 22 height 9
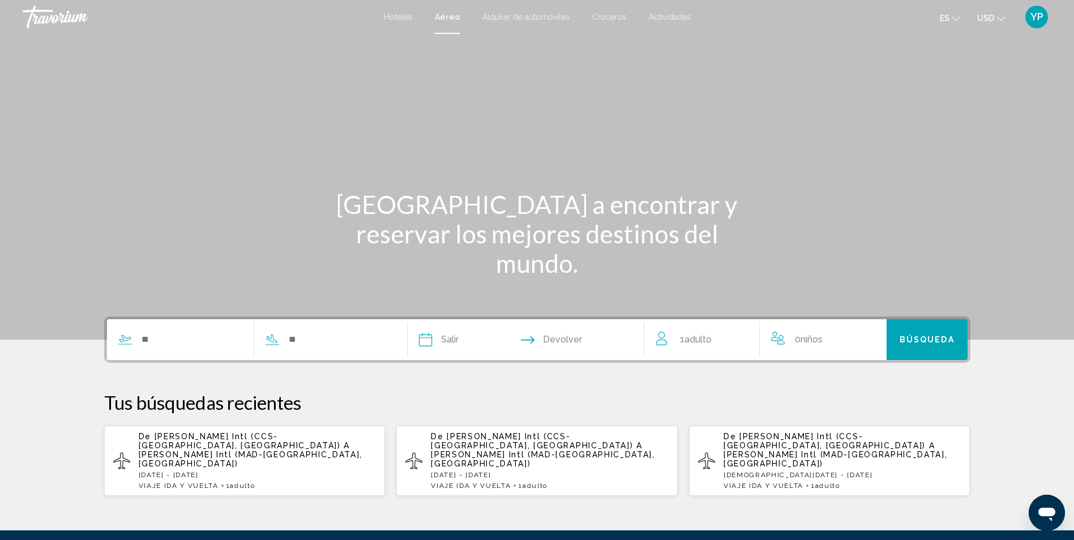
click at [494, 15] on span "Alquiler de automóviles" at bounding box center [526, 16] width 87 height 9
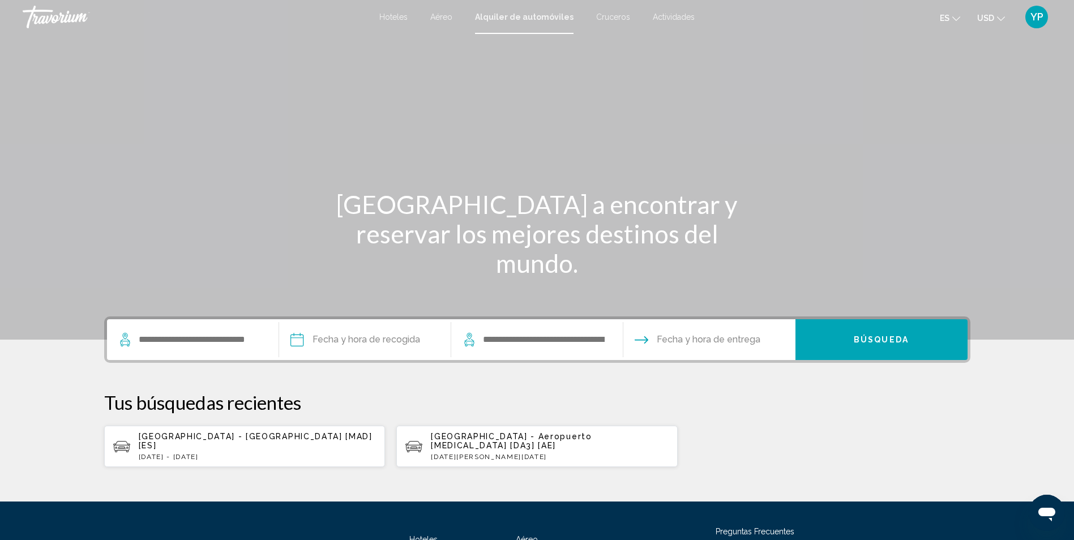
click at [599, 18] on span "Cruceros" at bounding box center [613, 16] width 34 height 9
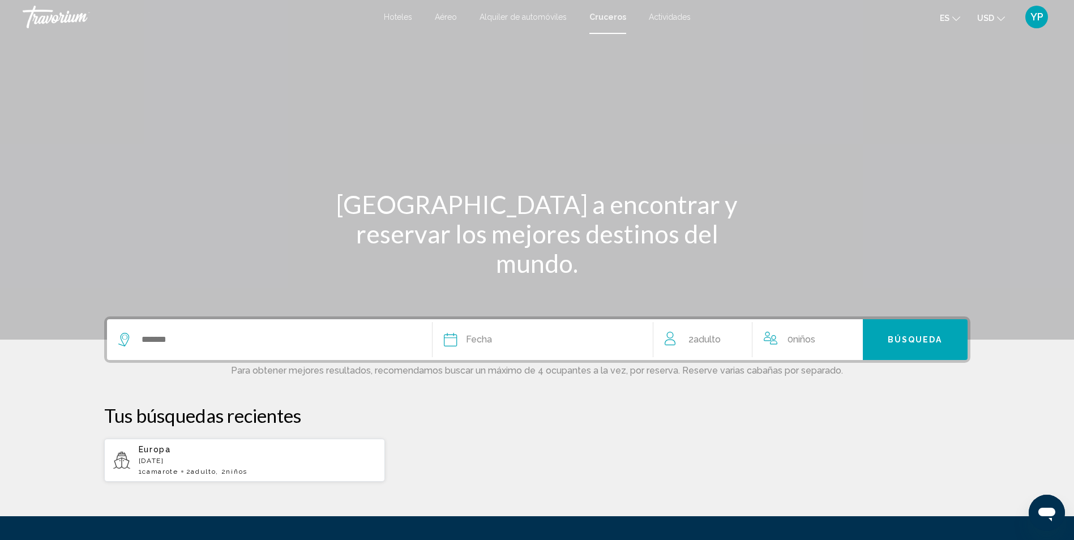
click at [663, 21] on span "Actividades" at bounding box center [670, 16] width 42 height 9
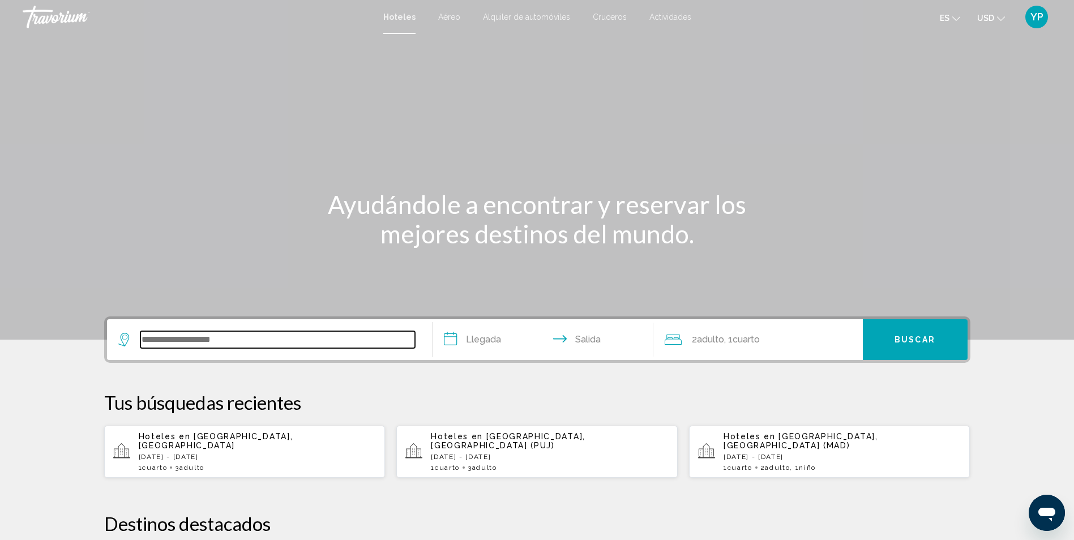
click at [223, 345] on input "Widget de búsqueda" at bounding box center [277, 339] width 275 height 17
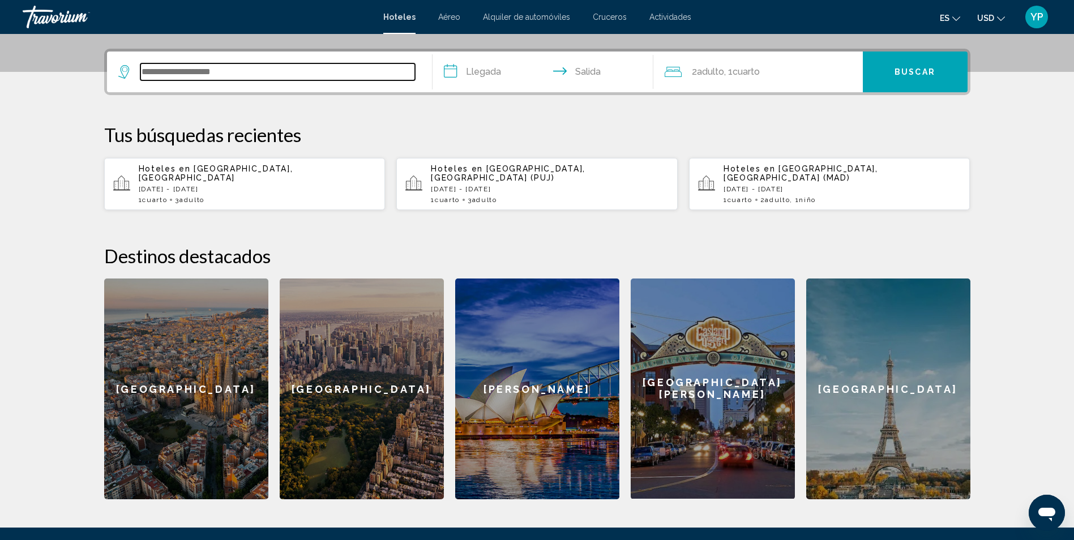
scroll to position [280, 0]
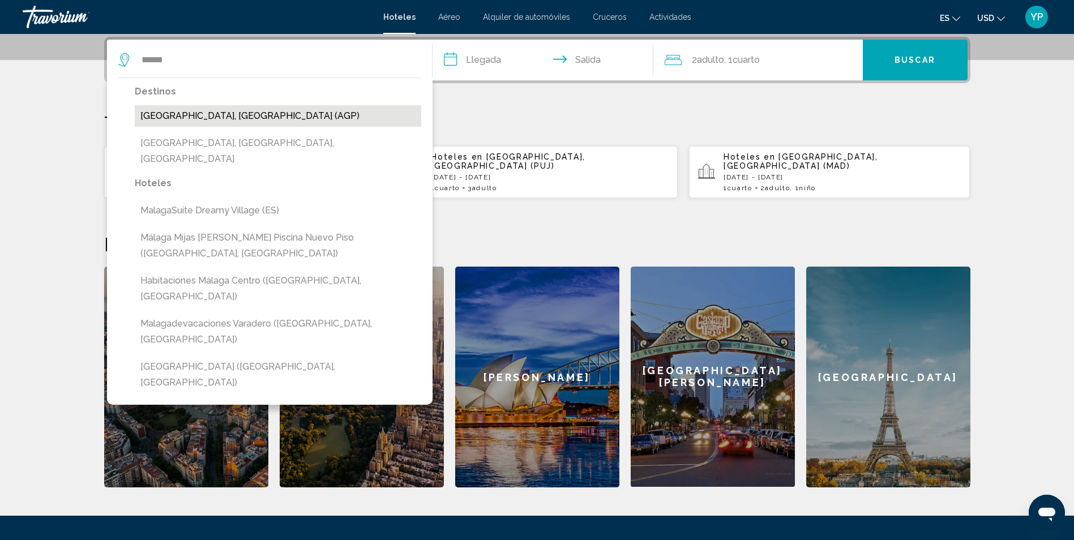
click at [257, 115] on button "Málaga, España (AGP)" at bounding box center [278, 116] width 287 height 22
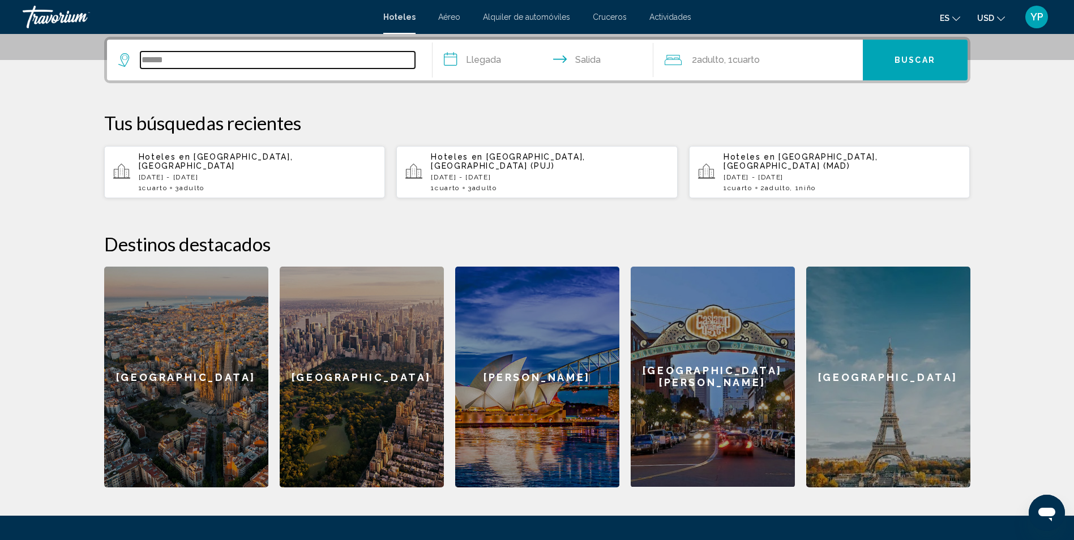
type input "**********"
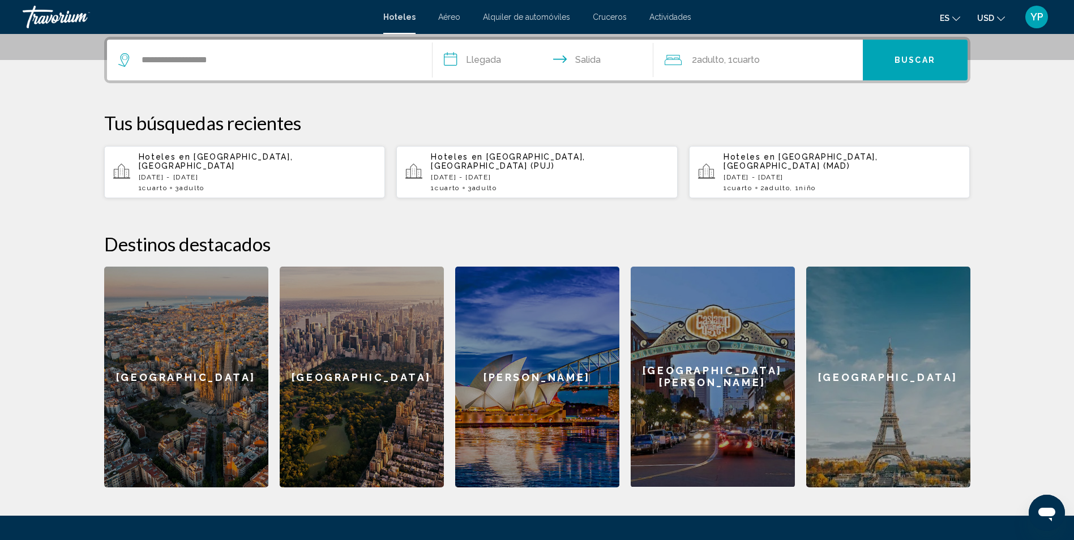
click at [475, 61] on input "**********" at bounding box center [545, 62] width 225 height 44
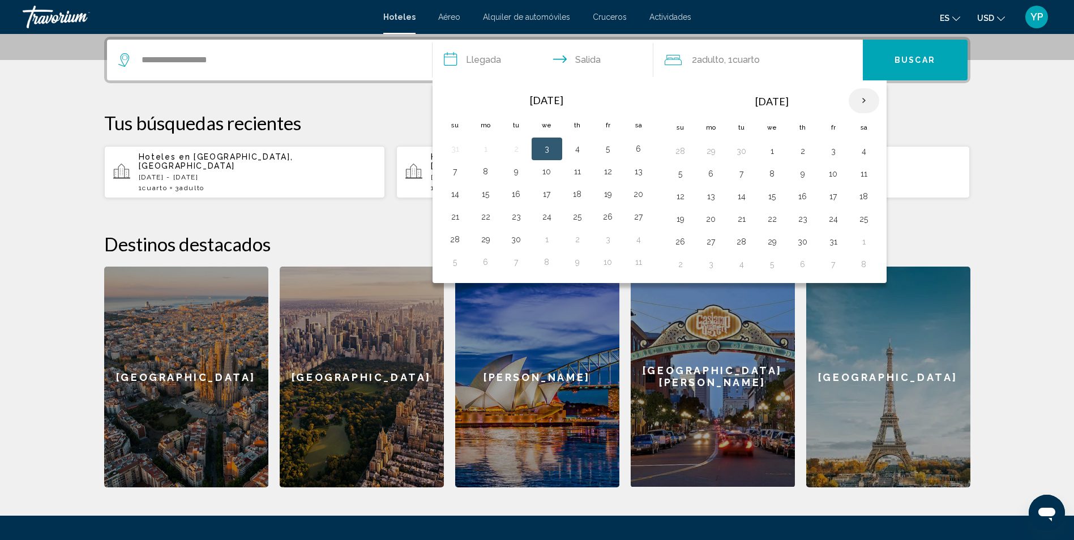
click at [861, 97] on th "Next month" at bounding box center [864, 100] width 31 height 25
click at [710, 174] on button "2" at bounding box center [711, 174] width 18 height 16
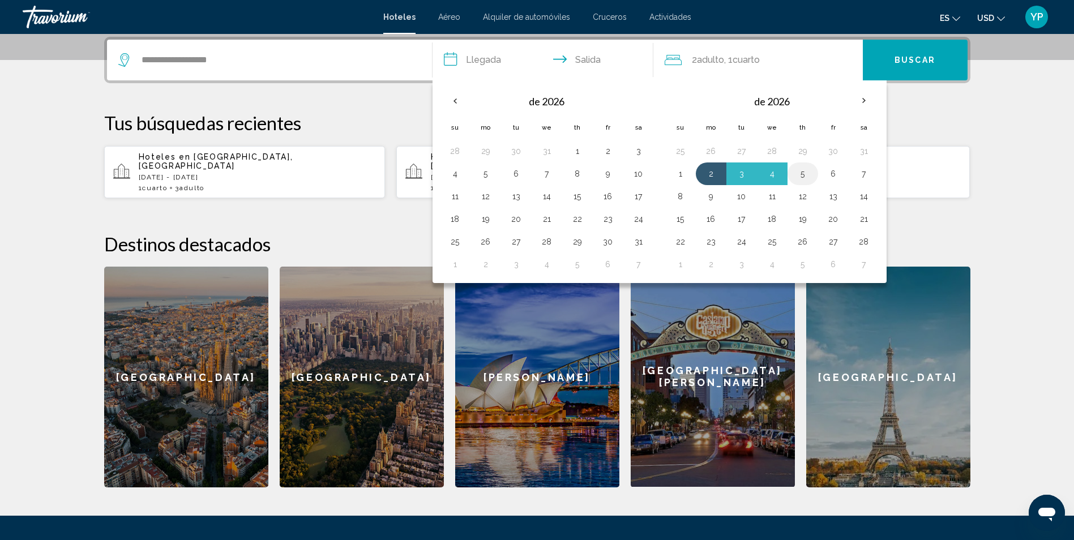
click at [804, 171] on button "5" at bounding box center [803, 174] width 18 height 16
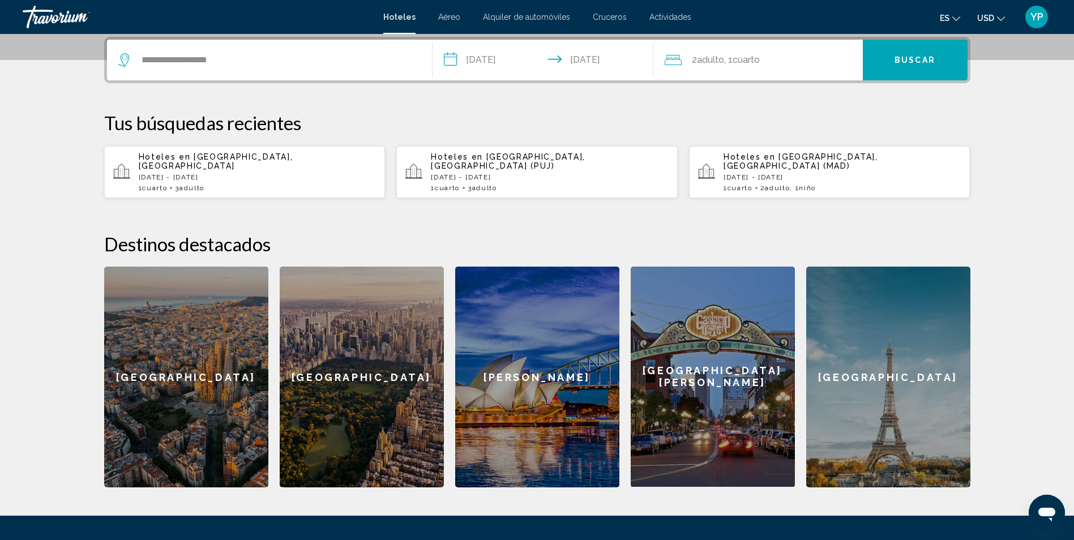
click at [530, 48] on input "**********" at bounding box center [545, 62] width 225 height 44
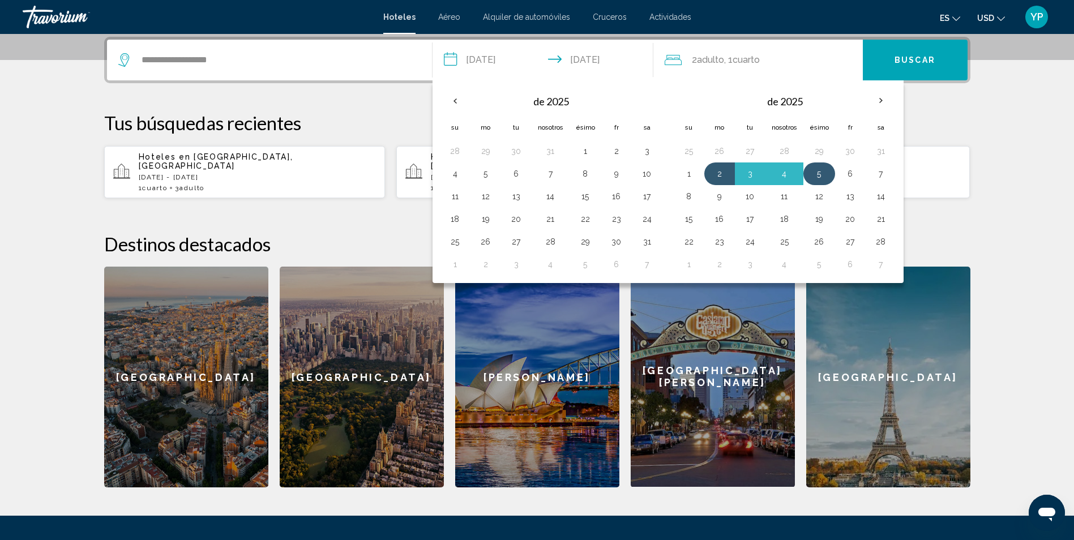
click at [818, 168] on button "5" at bounding box center [819, 174] width 19 height 16
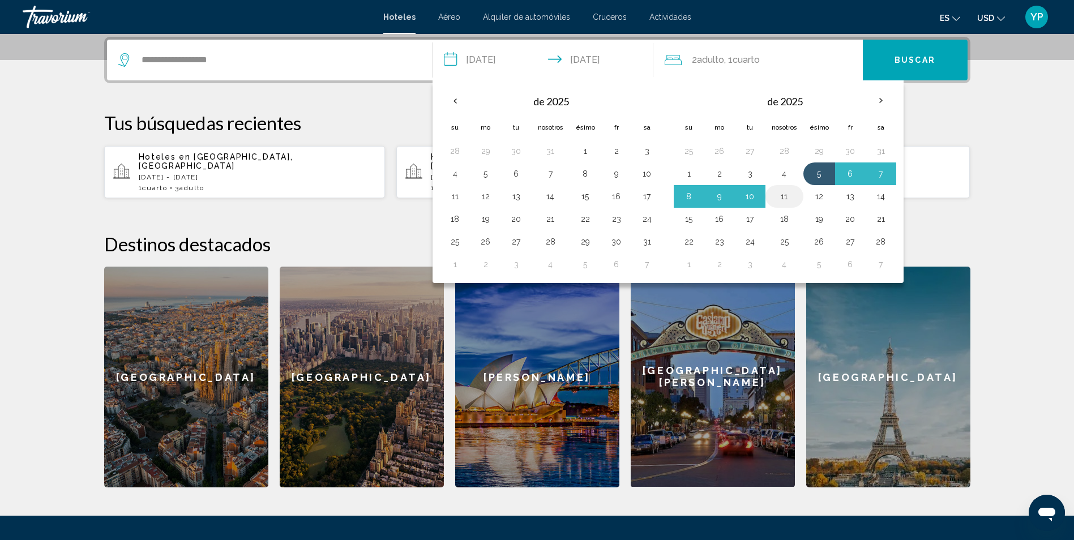
click at [784, 202] on button "11" at bounding box center [784, 197] width 25 height 16
type input "**********"
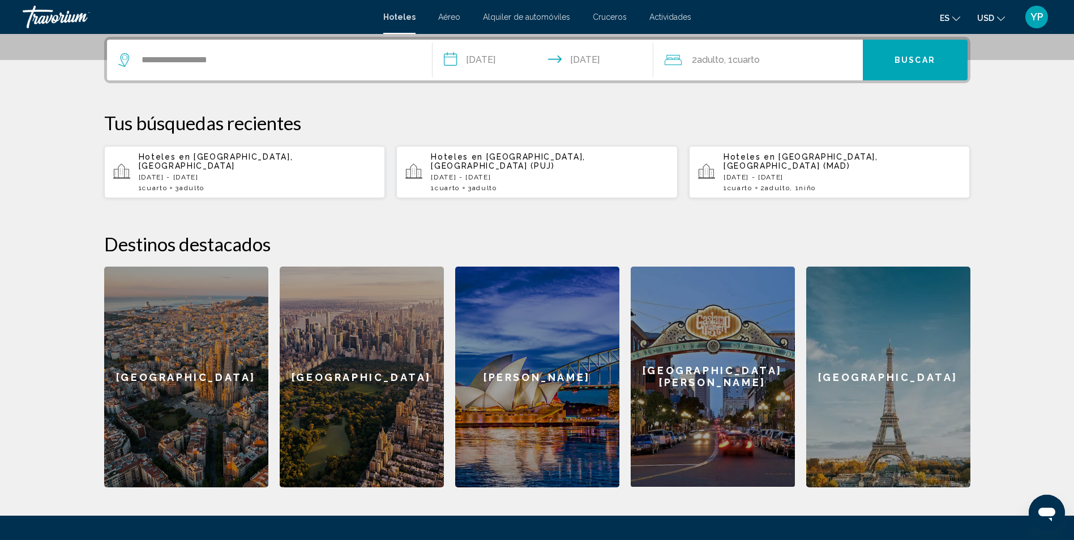
click at [810, 42] on div "2 Adulto Adulto , 1 Cuarto habitaciones" at bounding box center [764, 60] width 198 height 41
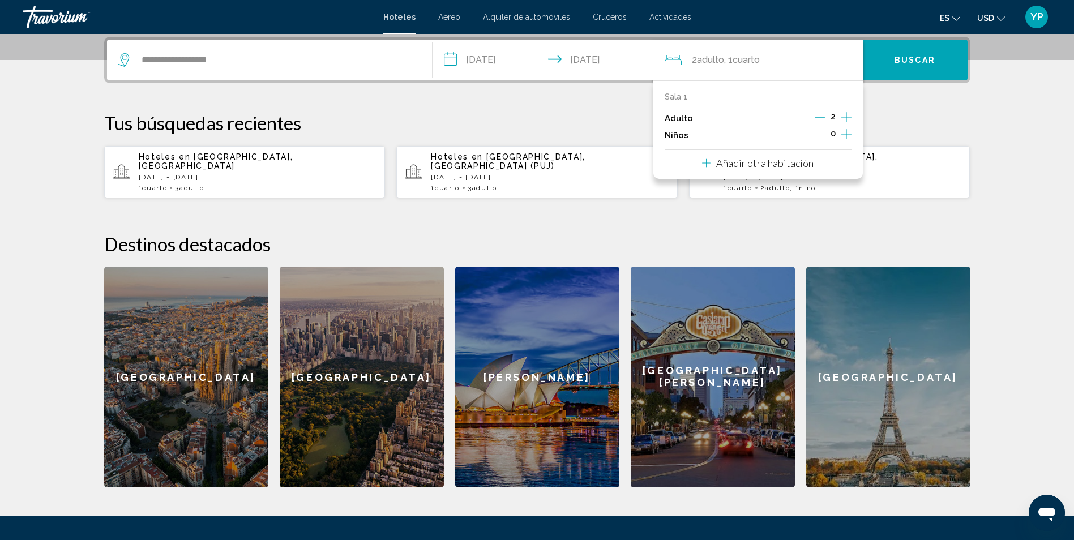
click at [847, 117] on icon "Incrementar adultos" at bounding box center [847, 117] width 10 height 10
click at [895, 73] on button "Buscar" at bounding box center [915, 60] width 105 height 41
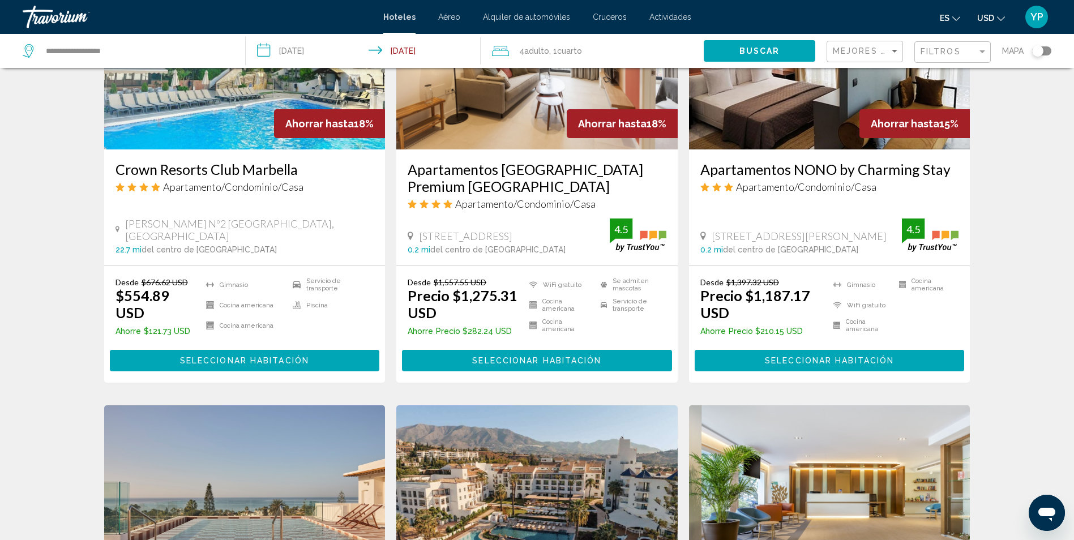
scroll to position [579, 0]
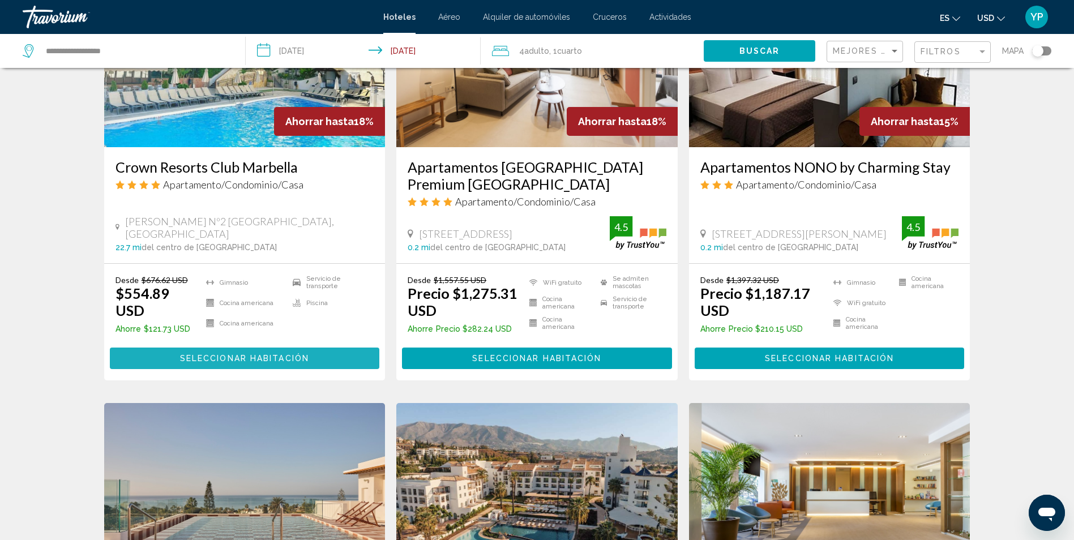
click at [302, 352] on button "Seleccionar habitación" at bounding box center [245, 358] width 270 height 21
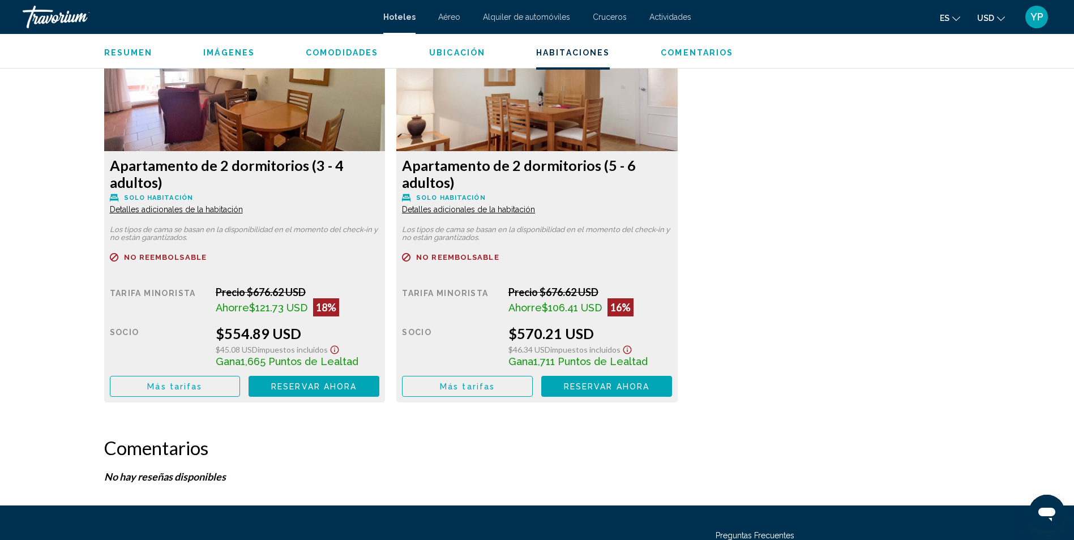
scroll to position [1597, 0]
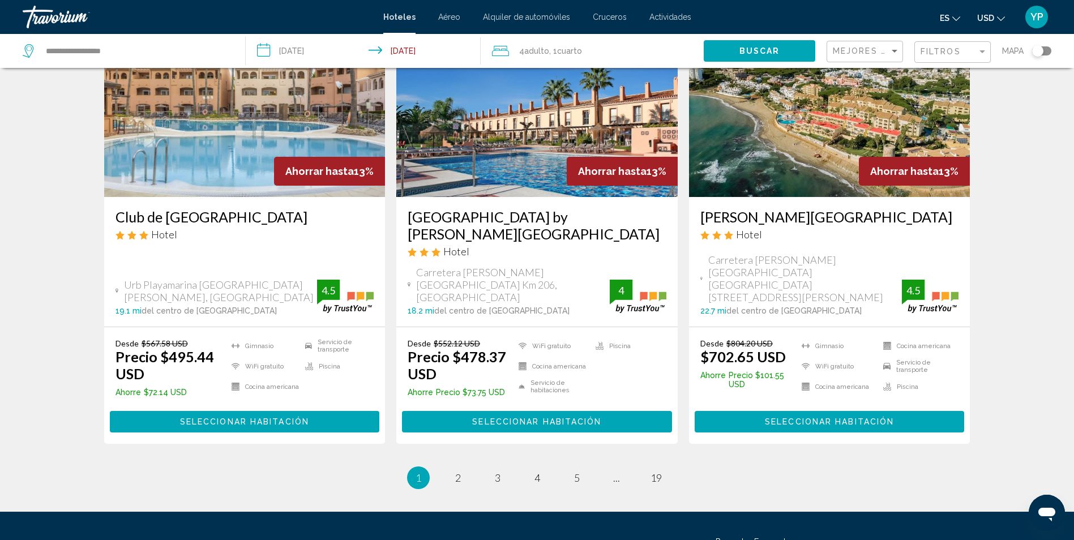
scroll to position [1422, 0]
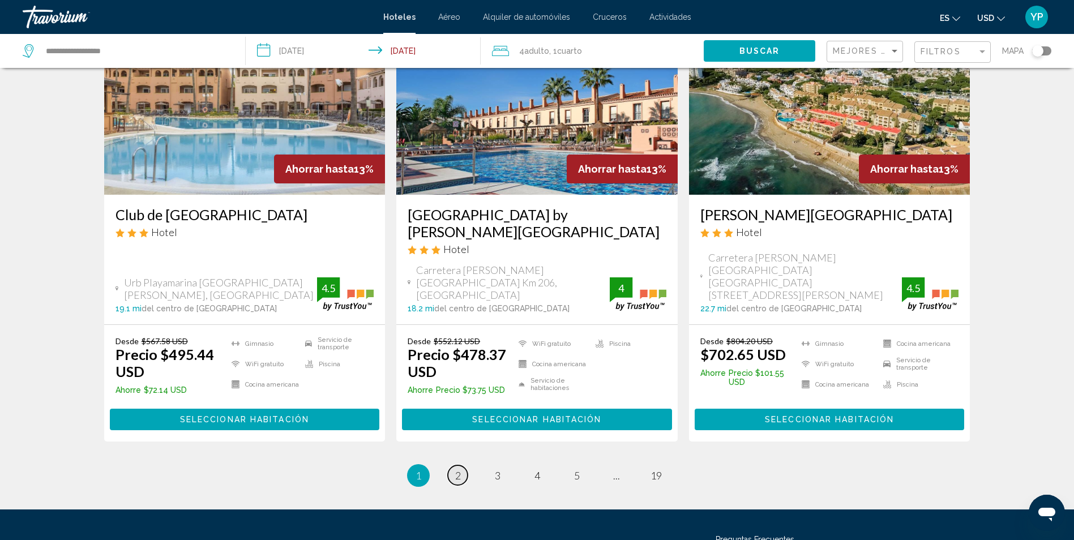
click at [454, 466] on link "página 2" at bounding box center [458, 476] width 20 height 20
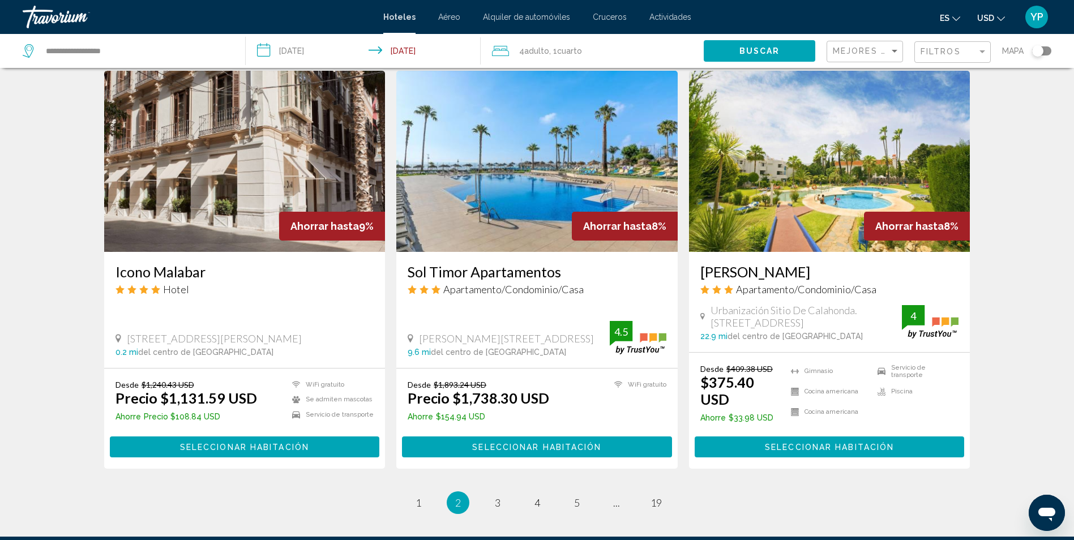
scroll to position [1332, 0]
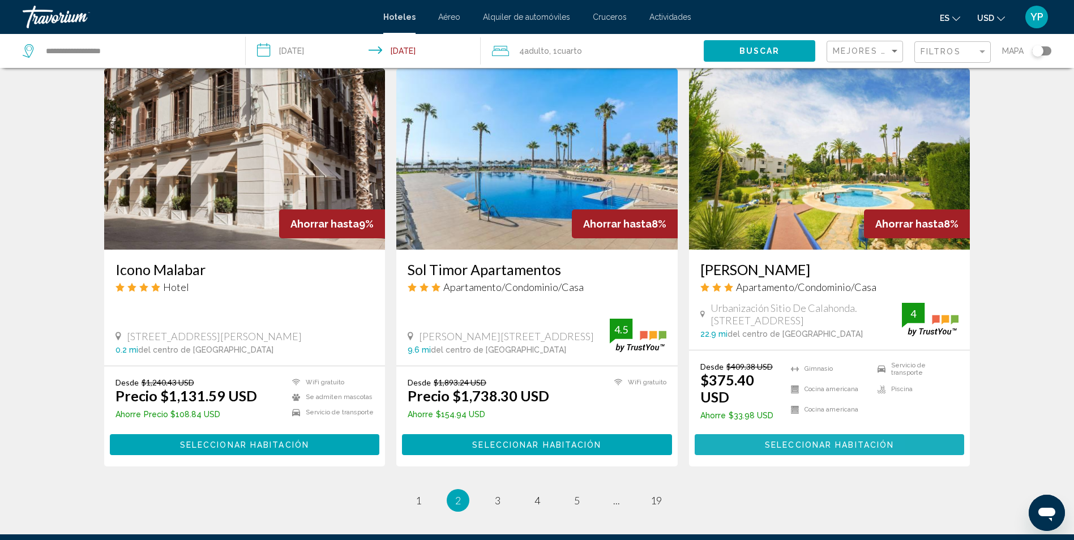
click at [791, 441] on span "Seleccionar habitación" at bounding box center [829, 445] width 129 height 9
